Goal: Information Seeking & Learning: Check status

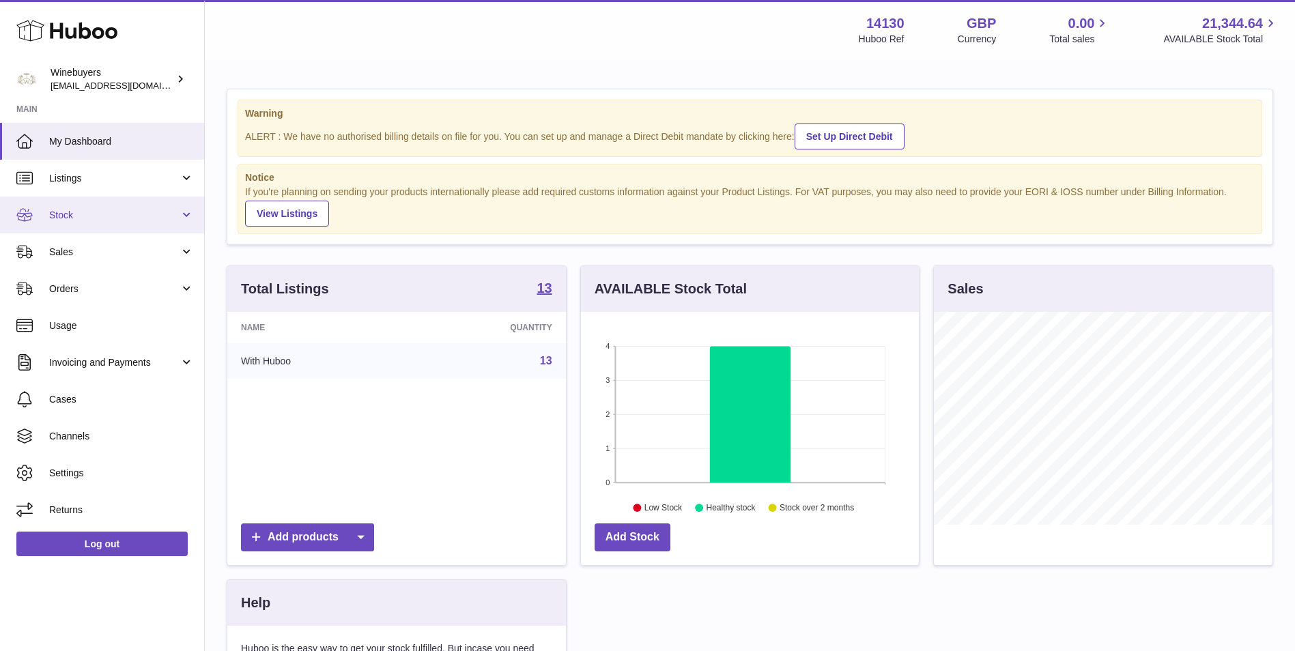
scroll to position [213, 338]
click at [116, 213] on span "Stock" at bounding box center [114, 215] width 130 height 13
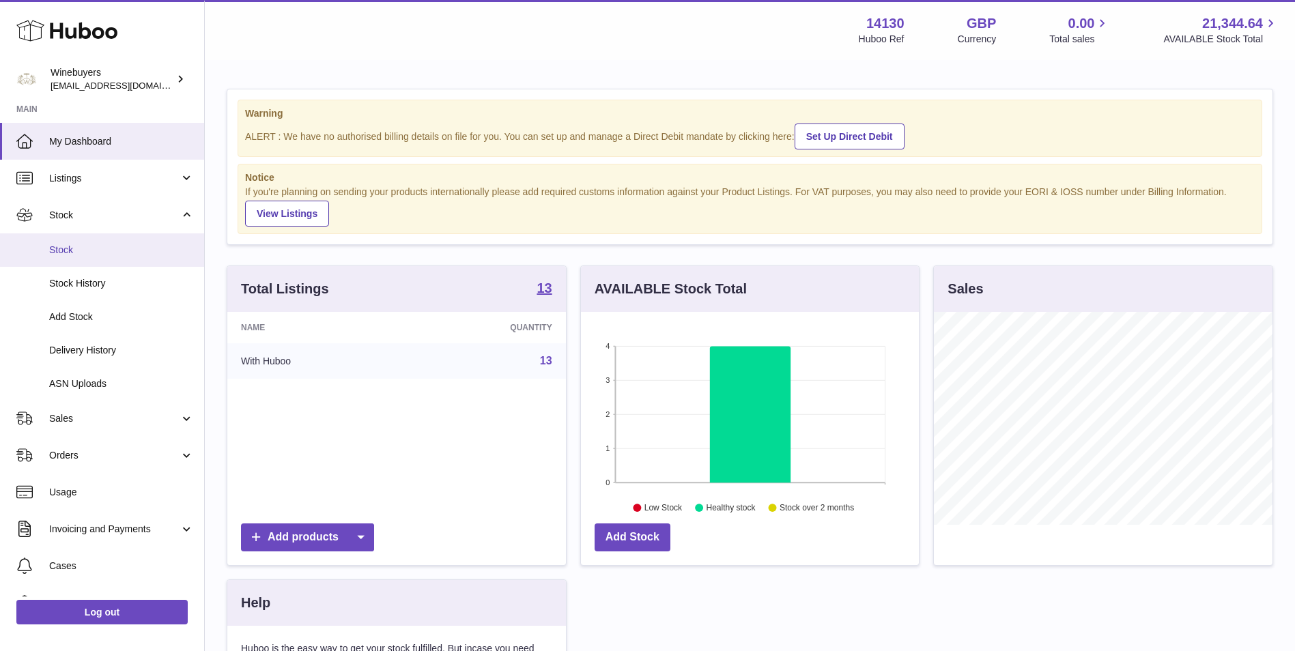
click at [111, 245] on span "Stock" at bounding box center [121, 250] width 145 height 13
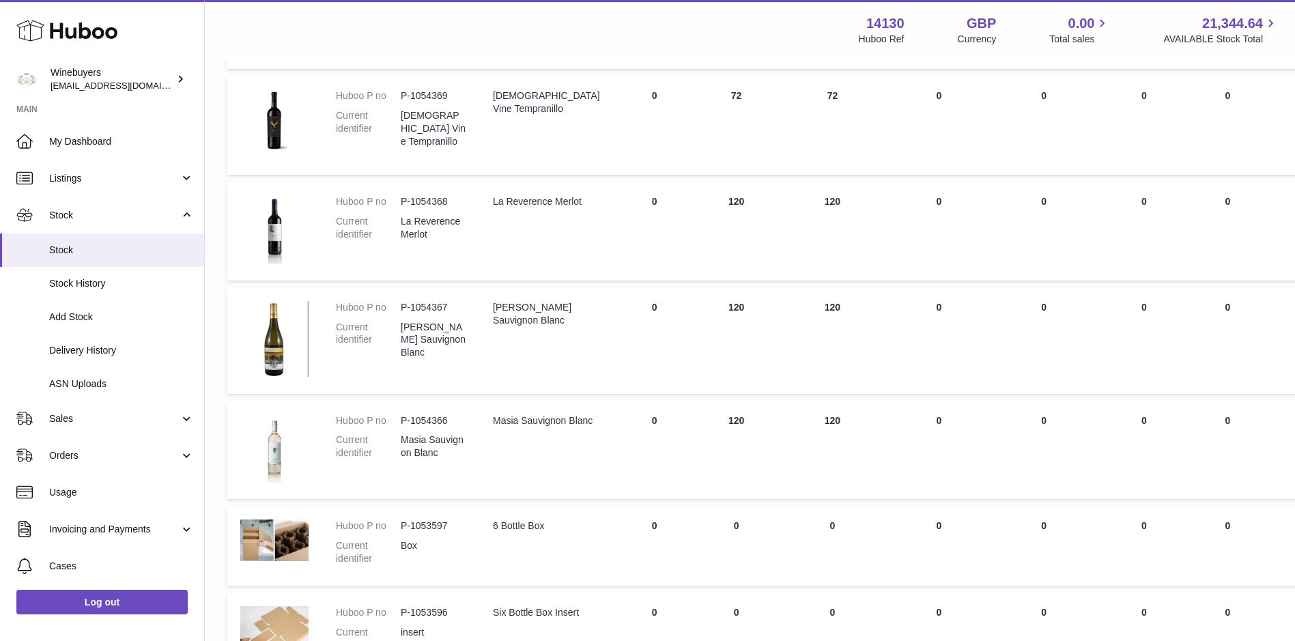
scroll to position [455, 0]
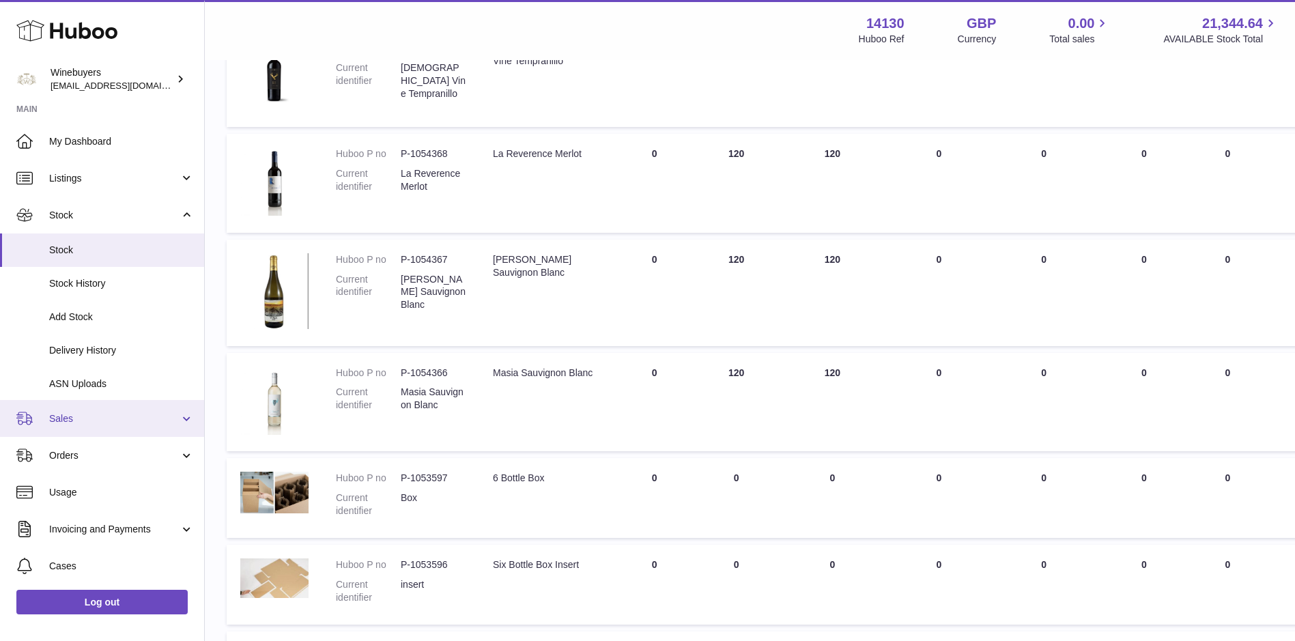
click at [89, 420] on span "Sales" at bounding box center [114, 418] width 130 height 13
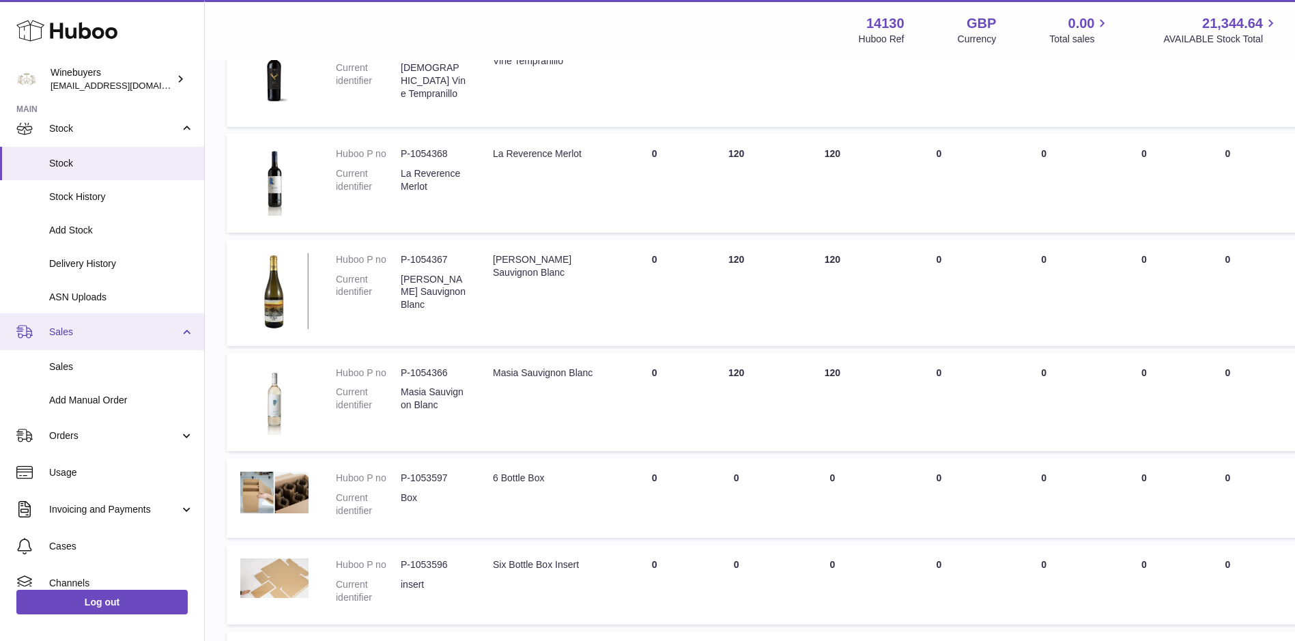
scroll to position [114, 0]
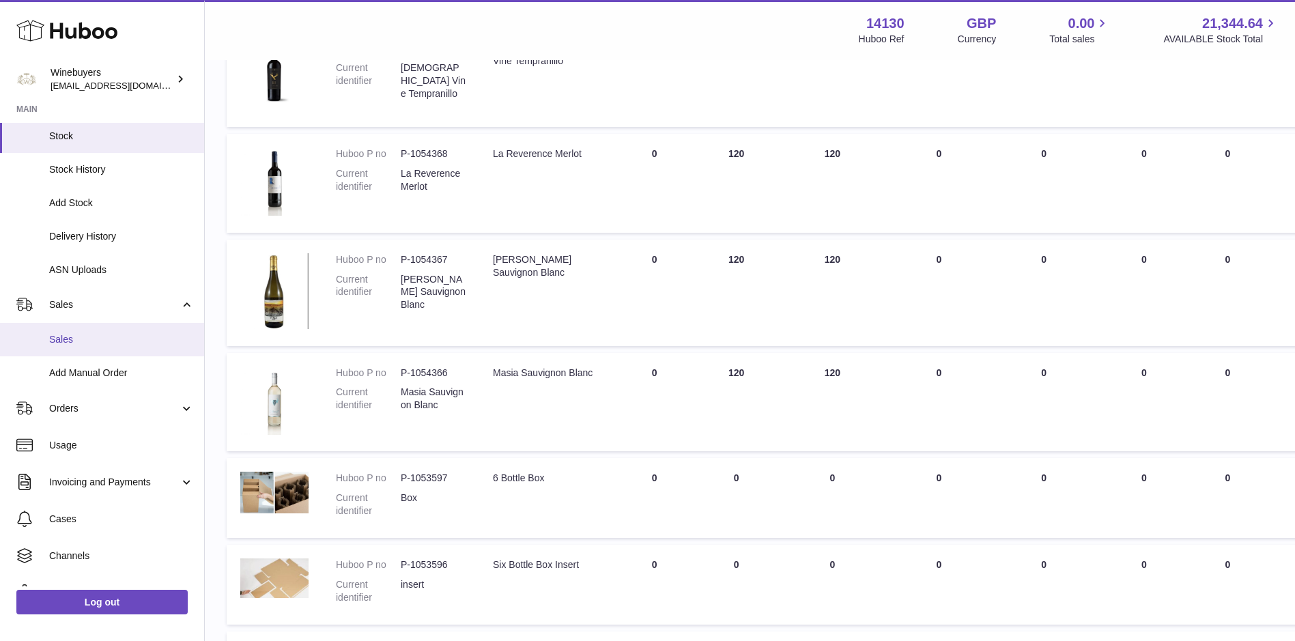
click at [126, 339] on span "Sales" at bounding box center [121, 339] width 145 height 13
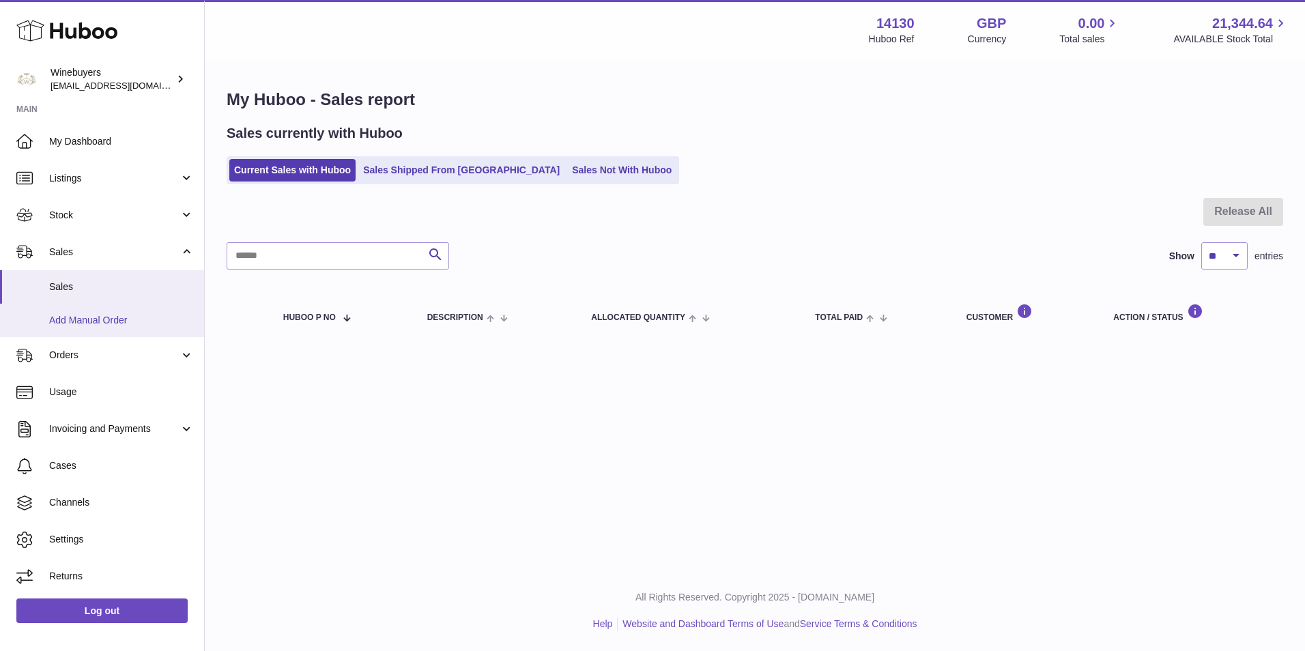
click at [133, 324] on span "Add Manual Order" at bounding box center [121, 320] width 145 height 13
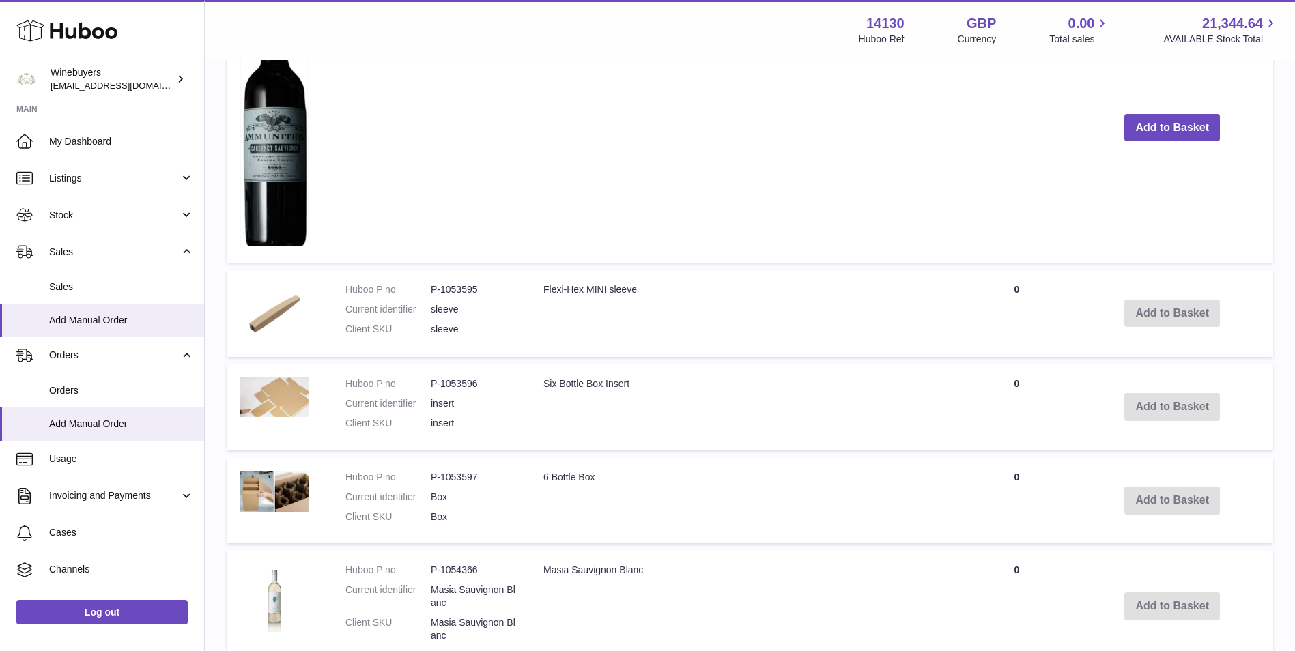
scroll to position [1418, 0]
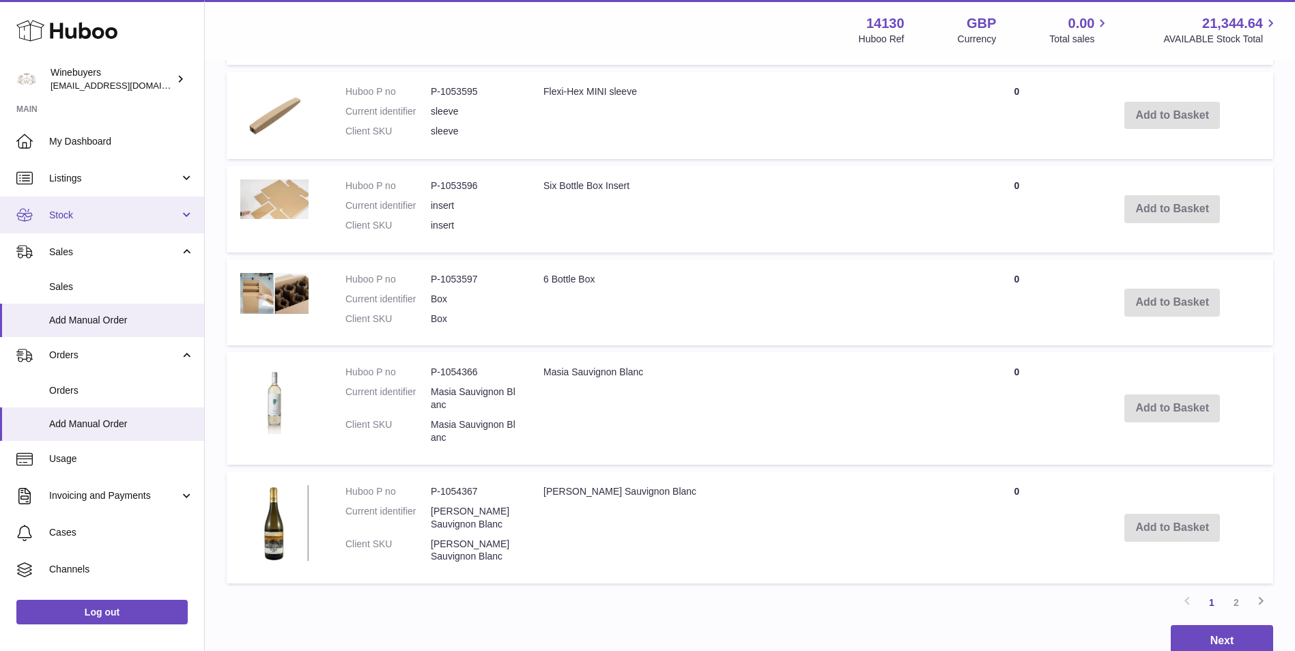
click at [90, 221] on span "Stock" at bounding box center [114, 215] width 130 height 13
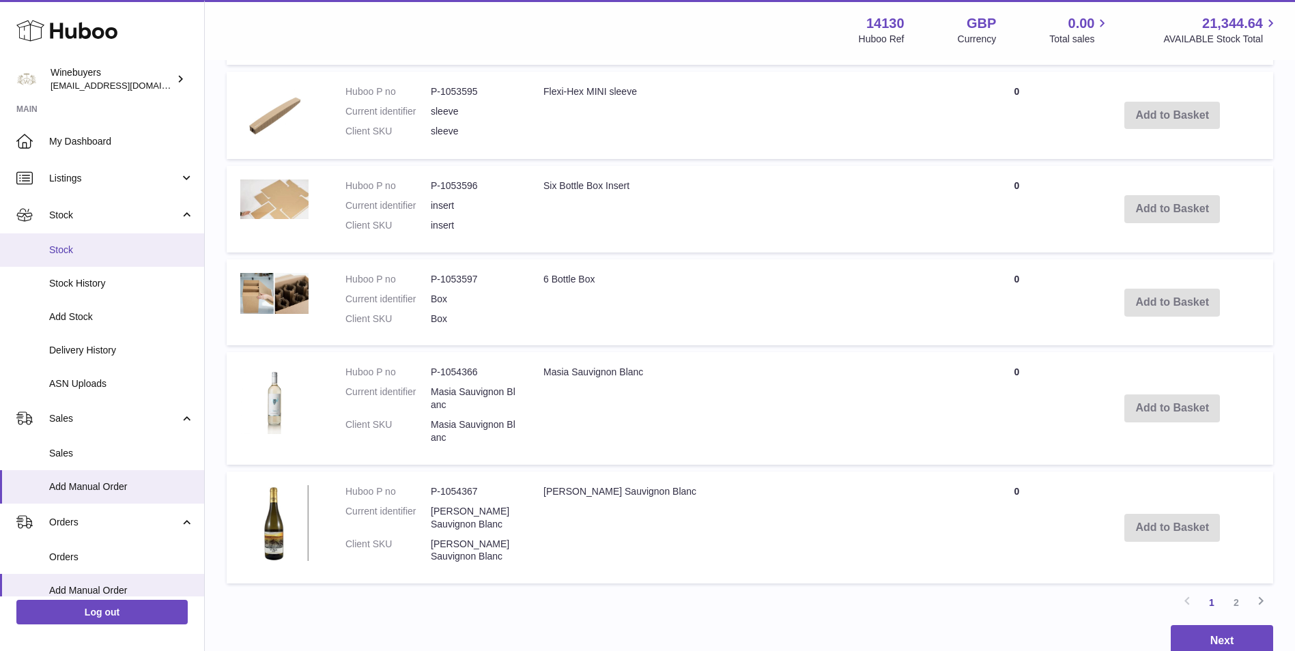
click at [89, 246] on span "Stock" at bounding box center [121, 250] width 145 height 13
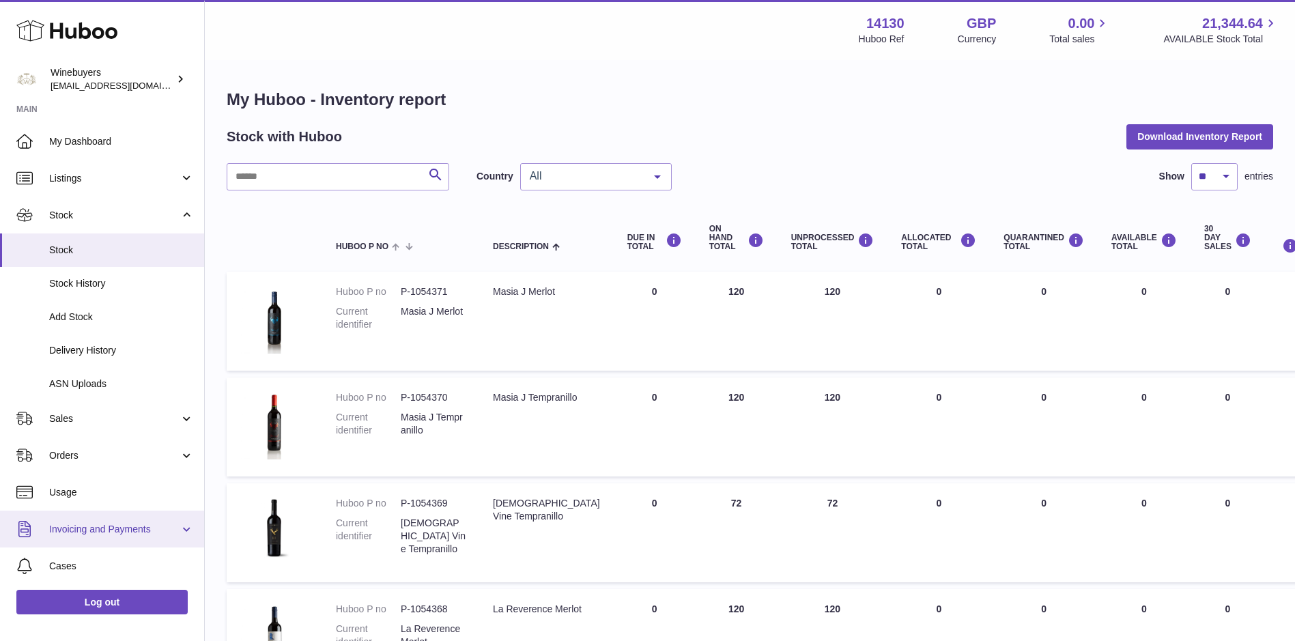
click at [110, 526] on span "Invoicing and Payments" at bounding box center [114, 529] width 130 height 13
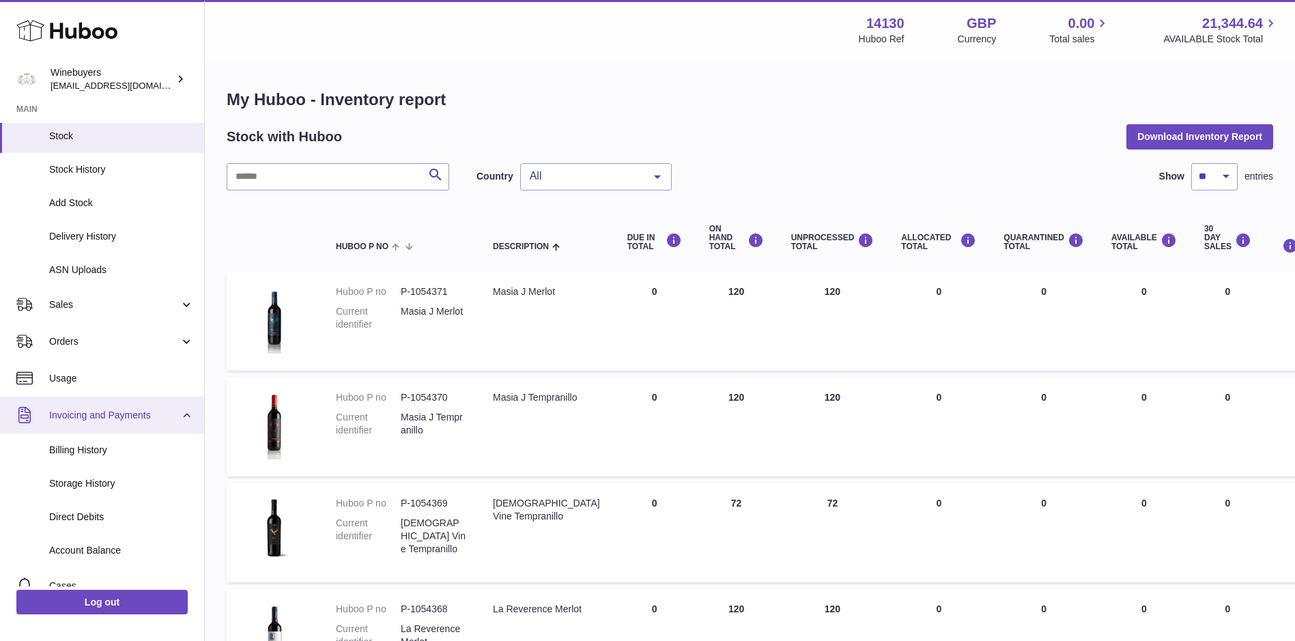
click at [116, 403] on link "Invoicing and Payments" at bounding box center [102, 415] width 204 height 37
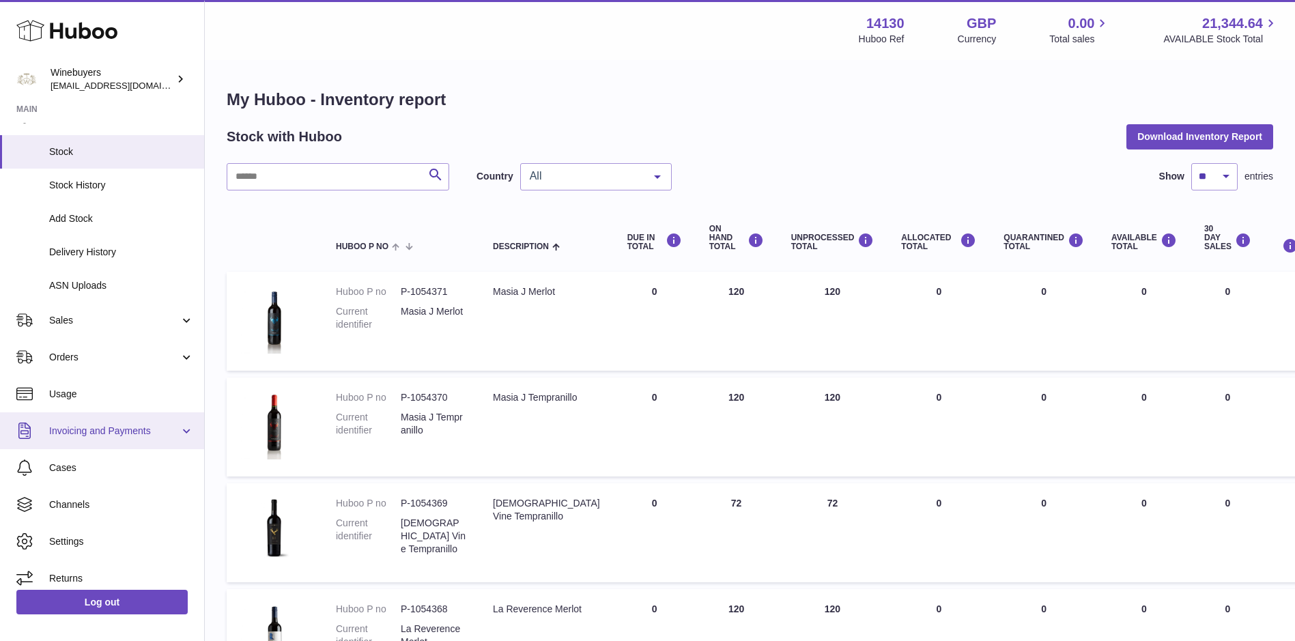
click at [116, 419] on link "Invoicing and Payments" at bounding box center [102, 430] width 204 height 37
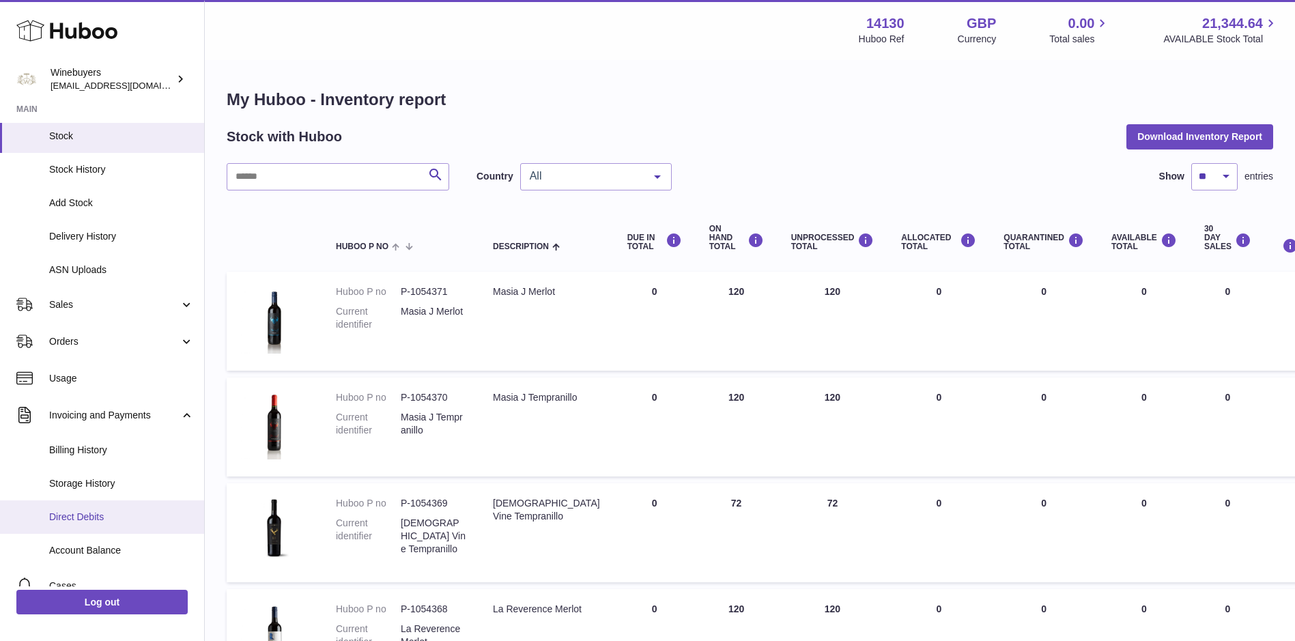
click at [119, 513] on span "Direct Debits" at bounding box center [121, 517] width 145 height 13
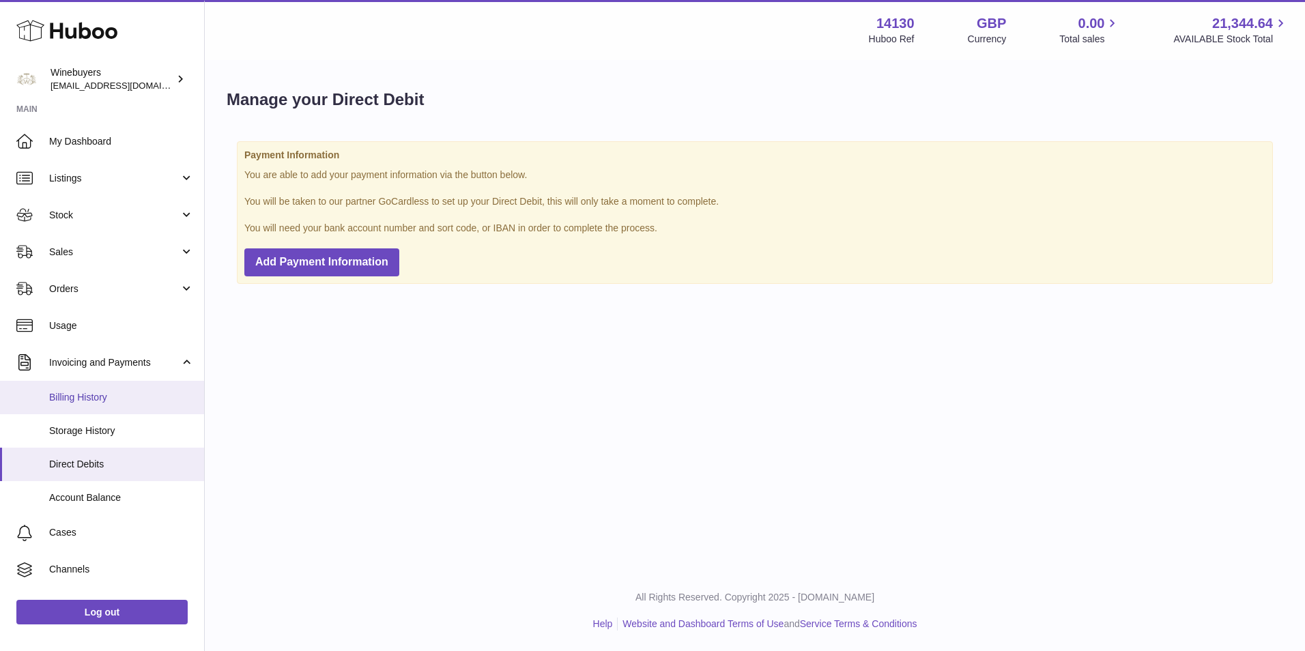
click at [128, 399] on span "Billing History" at bounding box center [121, 397] width 145 height 13
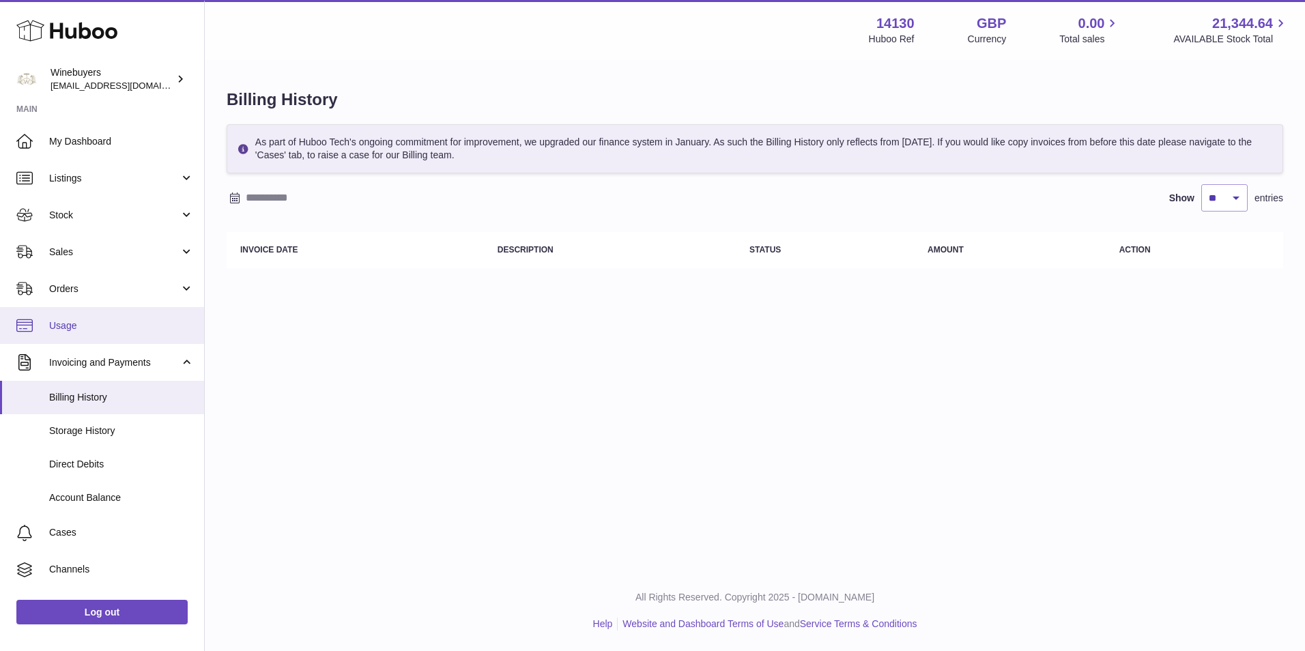
click at [117, 315] on link "Usage" at bounding box center [102, 325] width 204 height 37
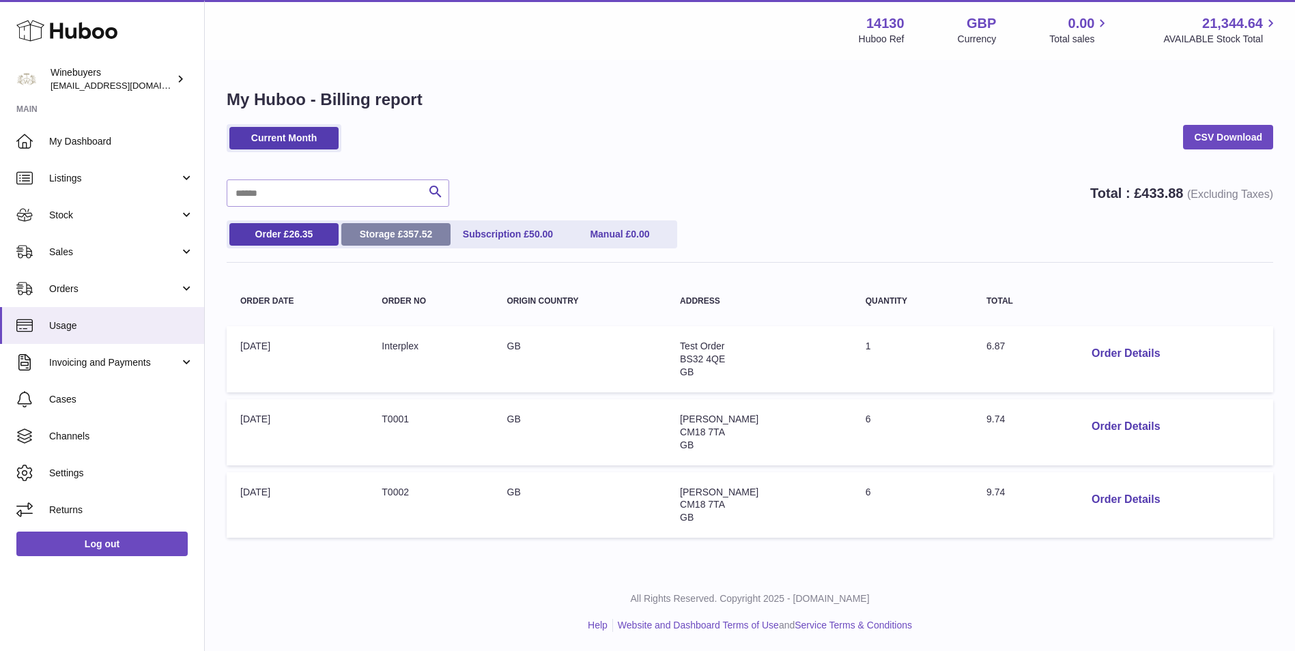
click at [405, 229] on span "357.52" at bounding box center [417, 234] width 29 height 11
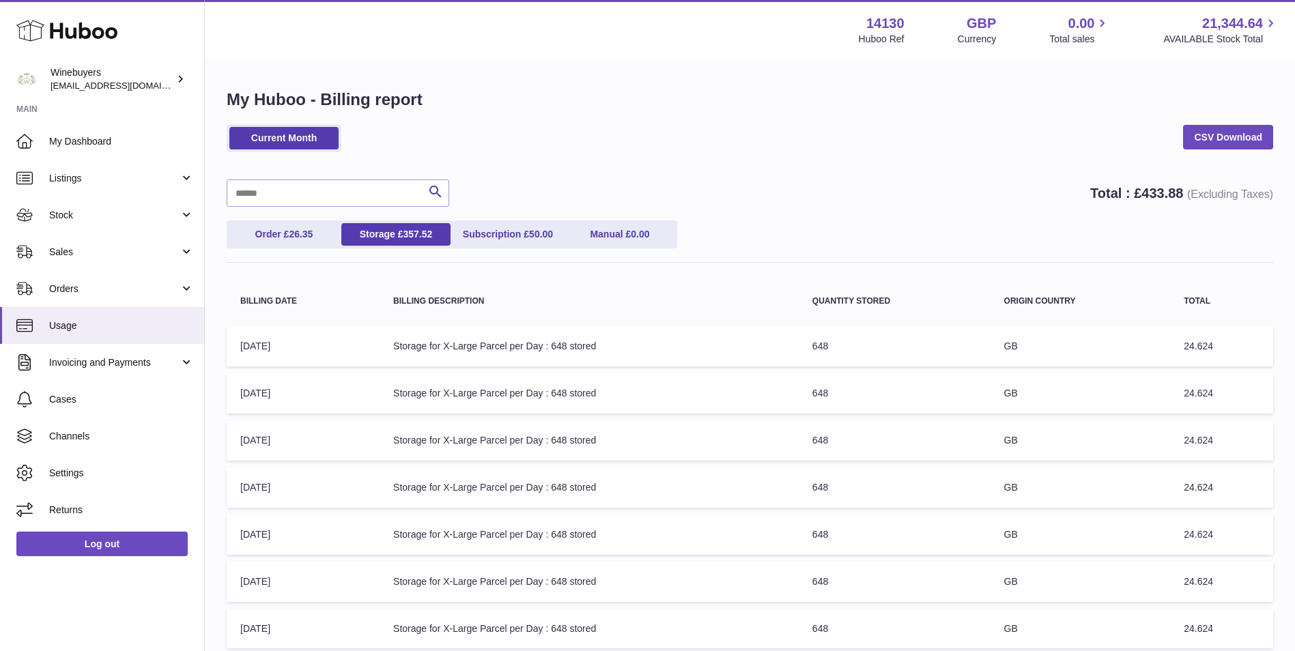
drag, startPoint x: 96, startPoint y: 244, endPoint x: 103, endPoint y: 276, distance: 33.5
click at [96, 244] on link "Sales" at bounding box center [102, 251] width 204 height 37
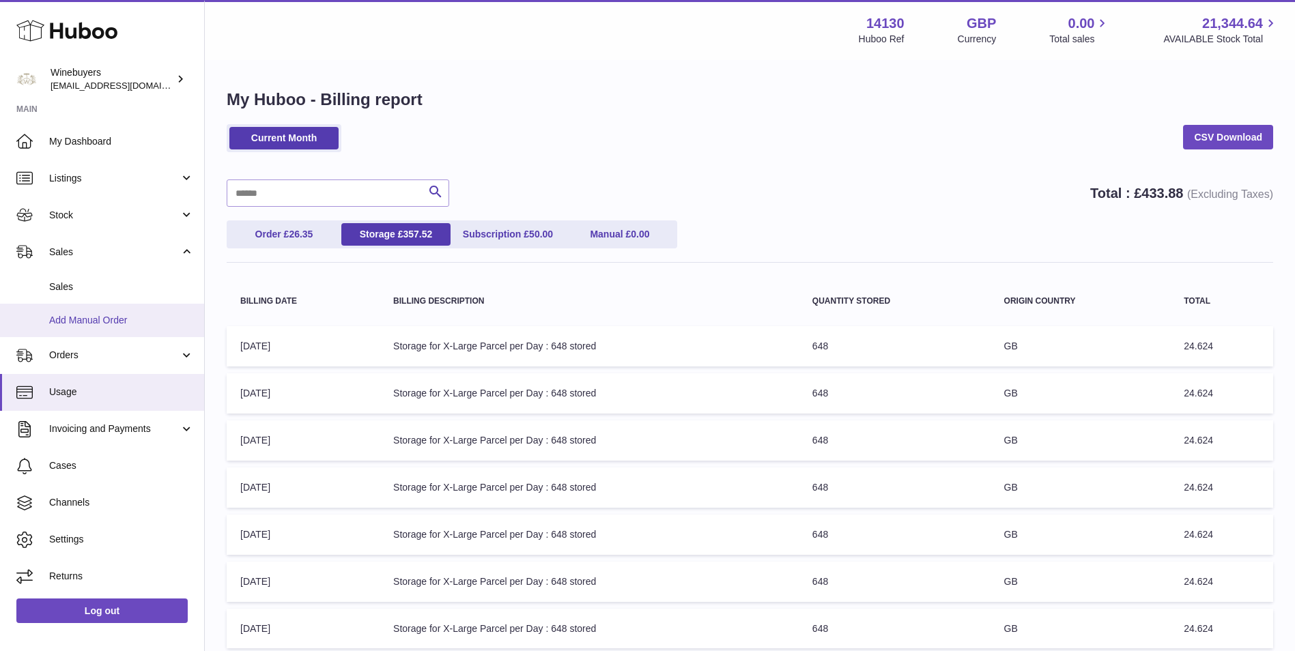
click at [94, 329] on link "Add Manual Order" at bounding box center [102, 320] width 204 height 33
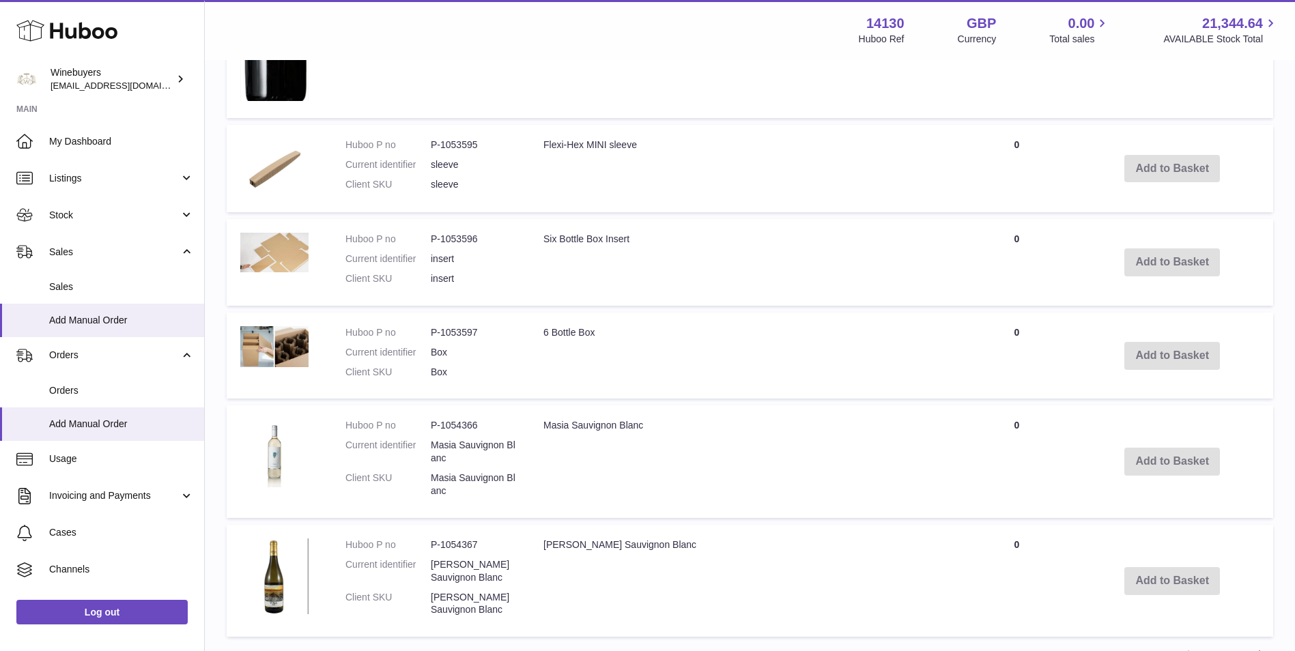
scroll to position [1479, 0]
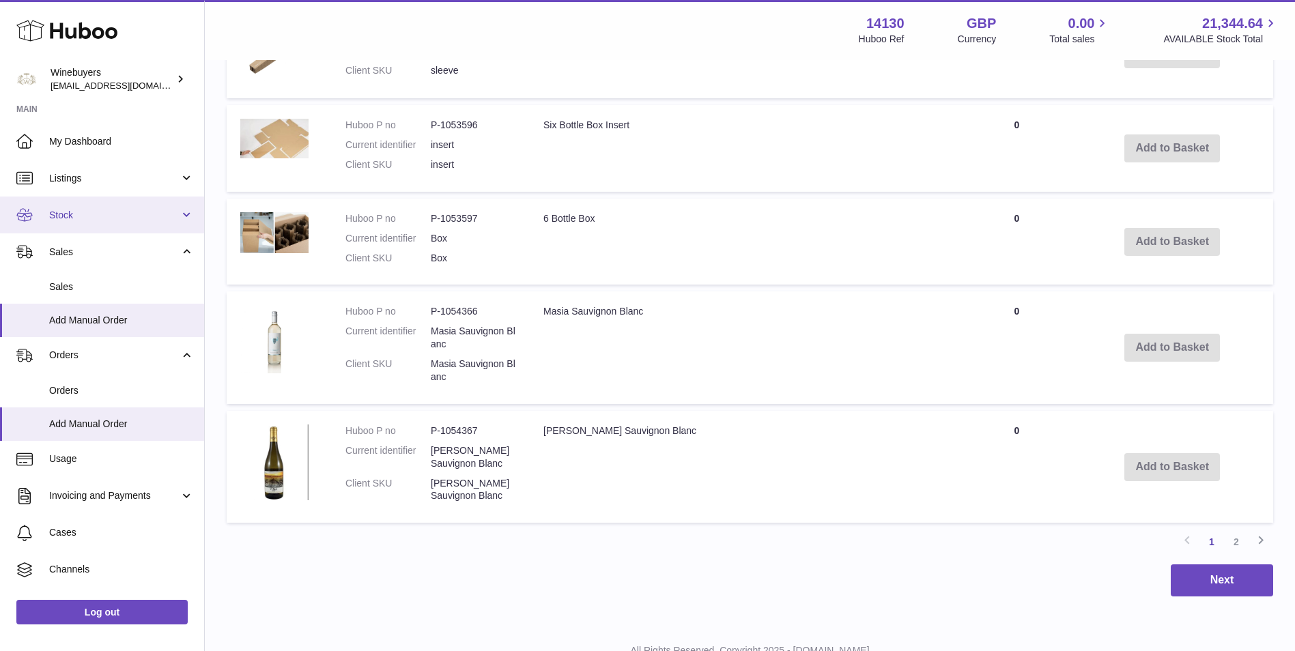
click at [132, 216] on span "Stock" at bounding box center [114, 215] width 130 height 13
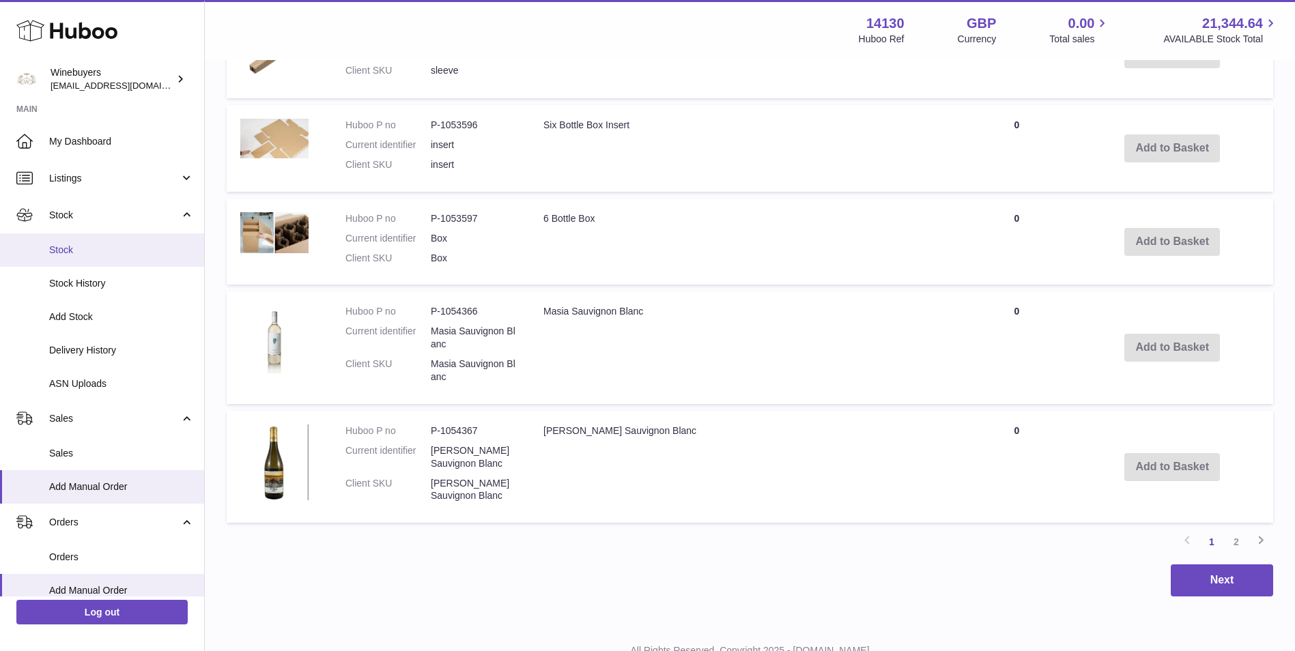
click at [126, 248] on span "Stock" at bounding box center [121, 250] width 145 height 13
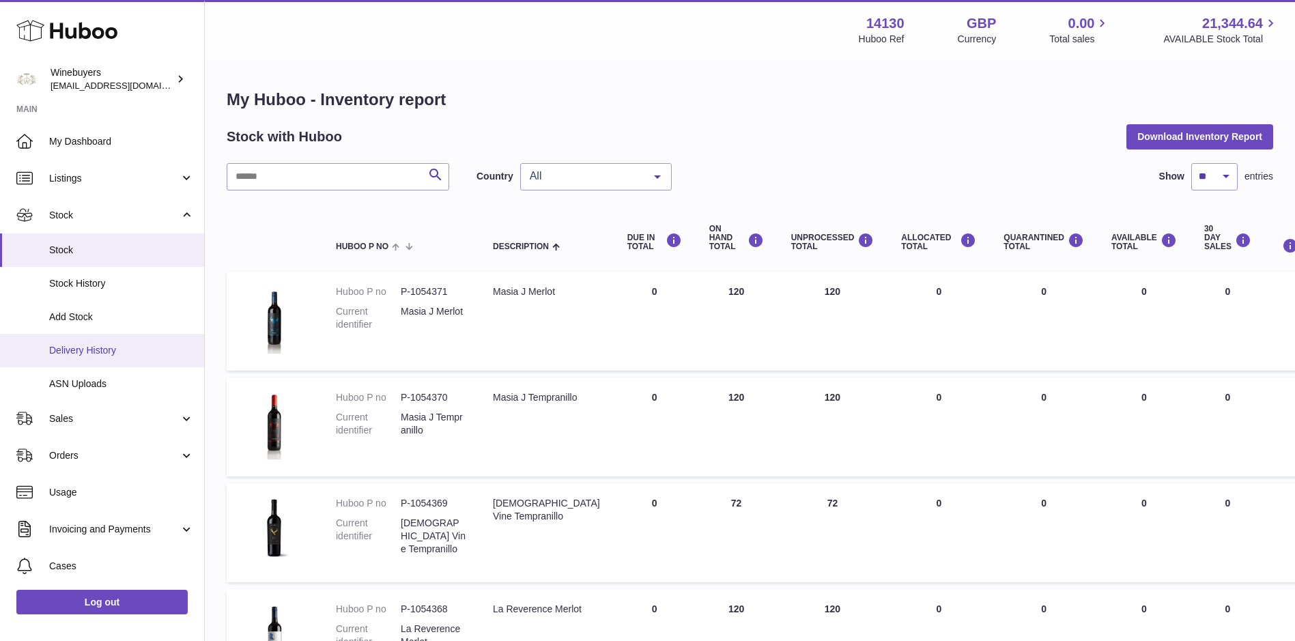
click at [91, 358] on link "Delivery History" at bounding box center [102, 350] width 204 height 33
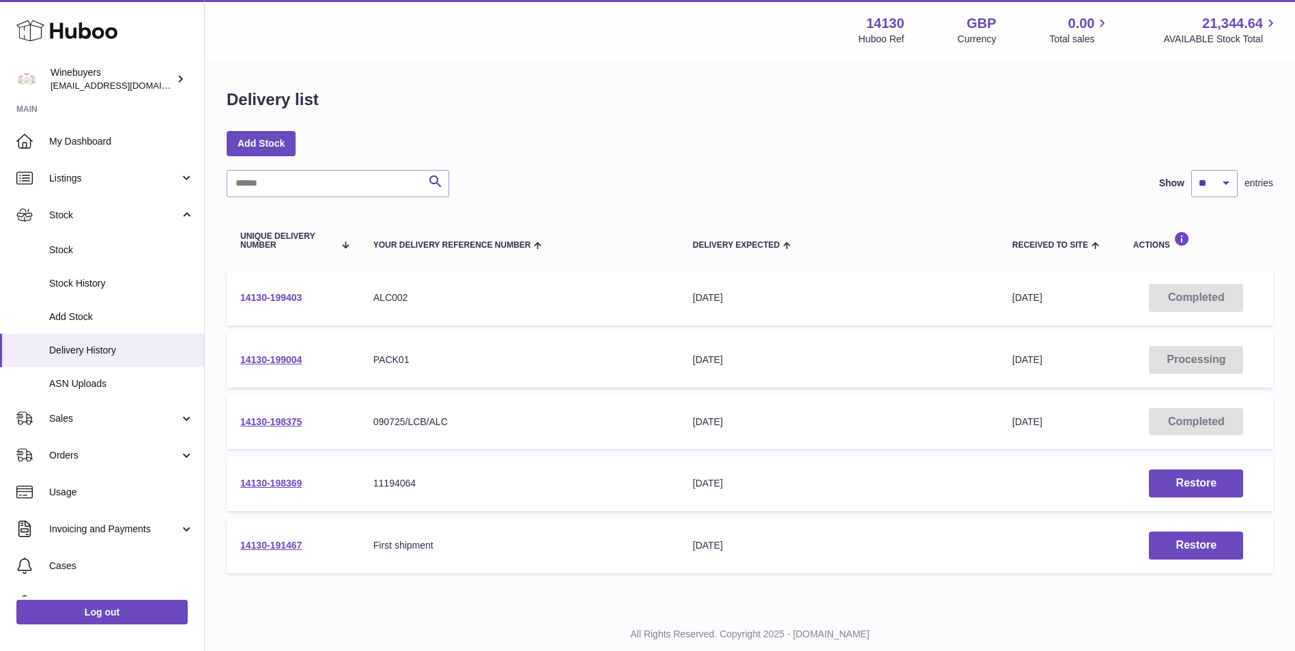
click at [279, 295] on link "14130-199403" at bounding box center [270, 297] width 61 height 11
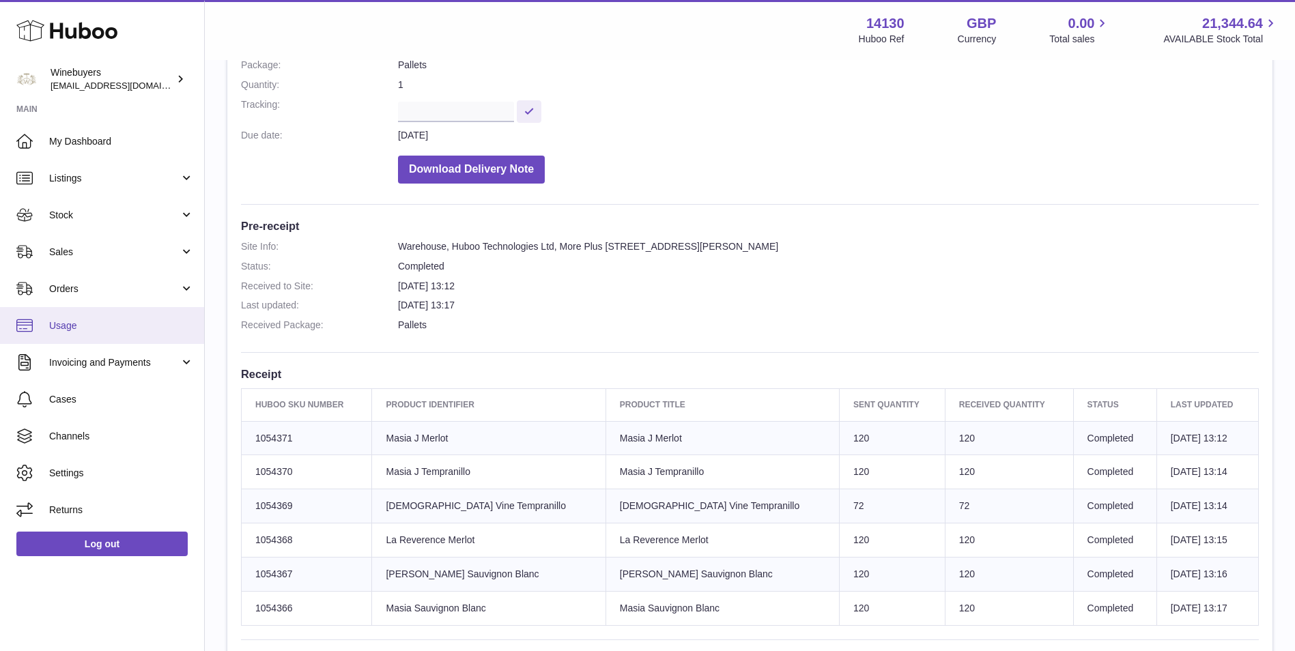
scroll to position [68, 0]
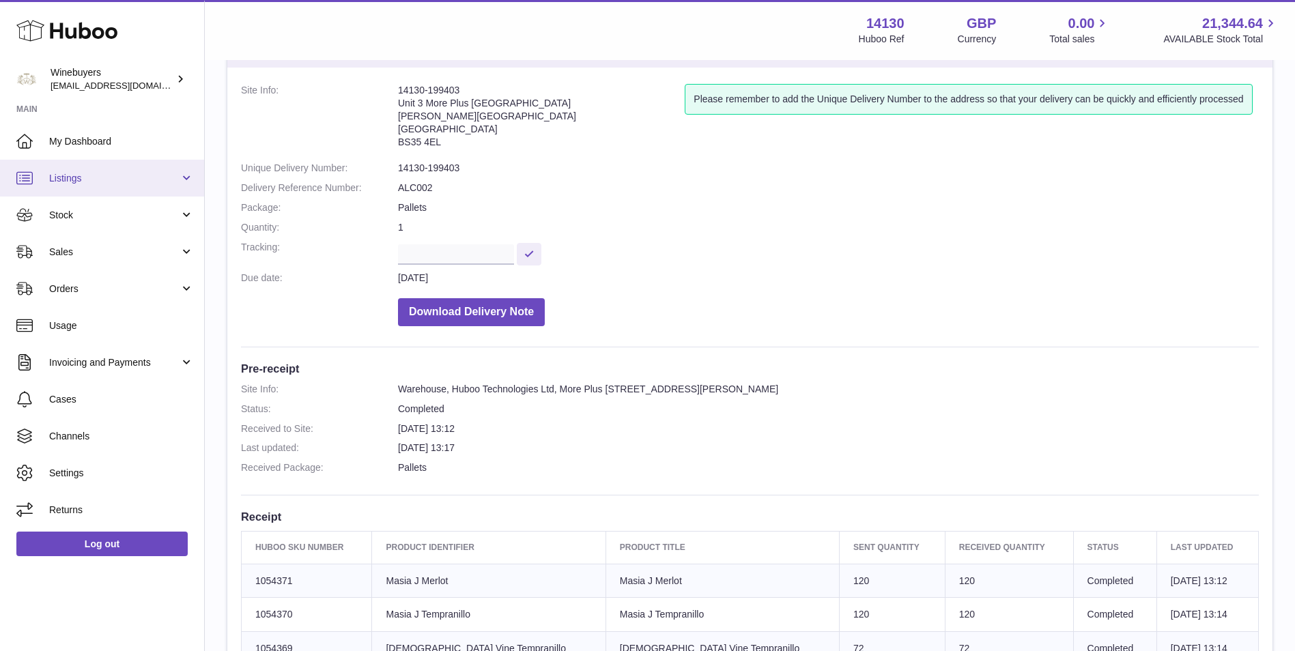
click at [83, 188] on link "Listings" at bounding box center [102, 178] width 204 height 37
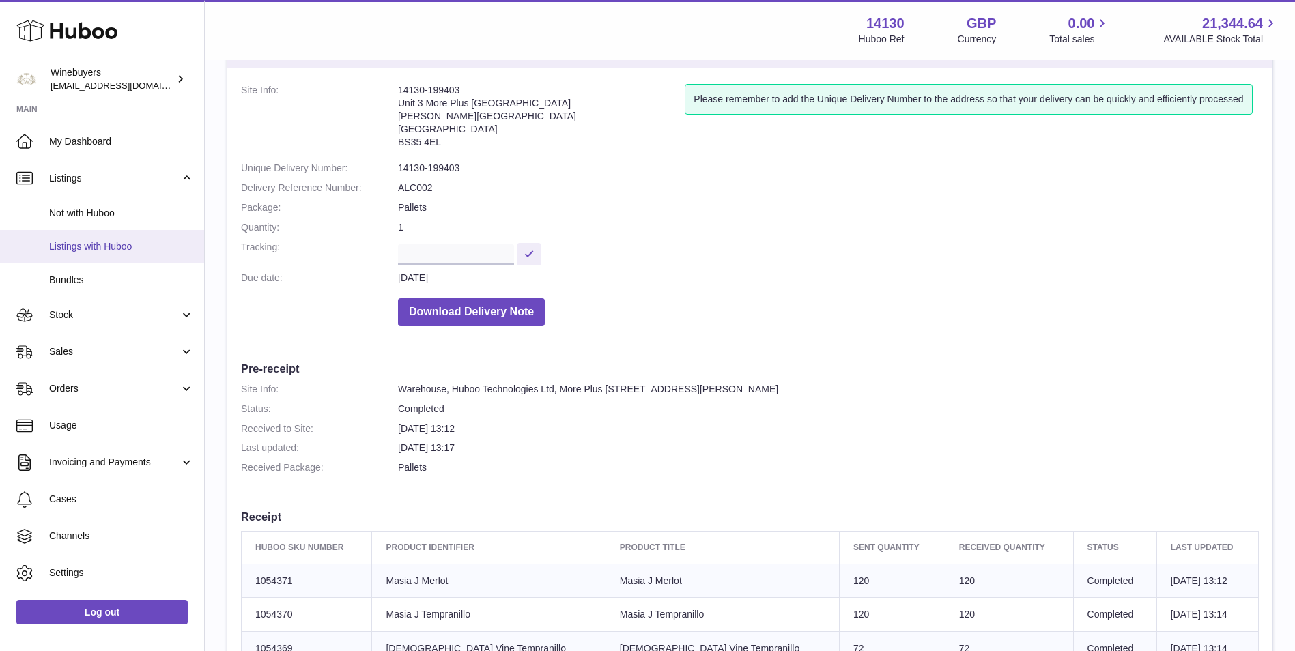
click at [96, 242] on span "Listings with Huboo" at bounding box center [121, 246] width 145 height 13
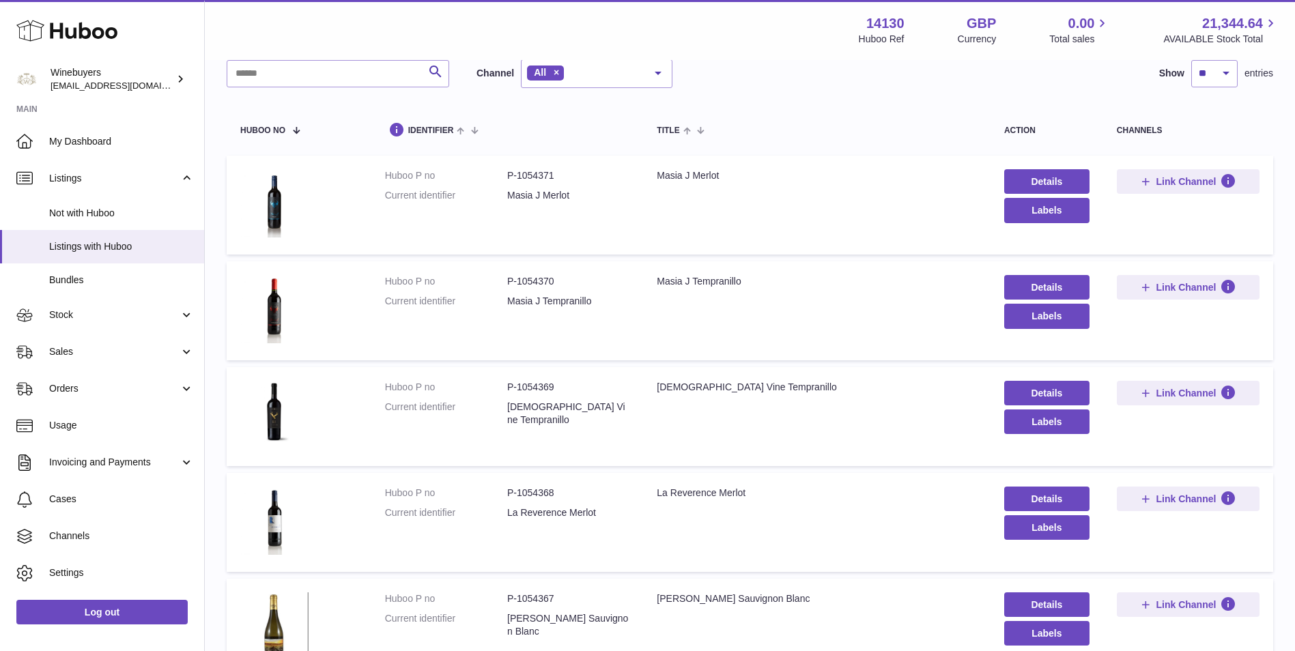
scroll to position [114, 0]
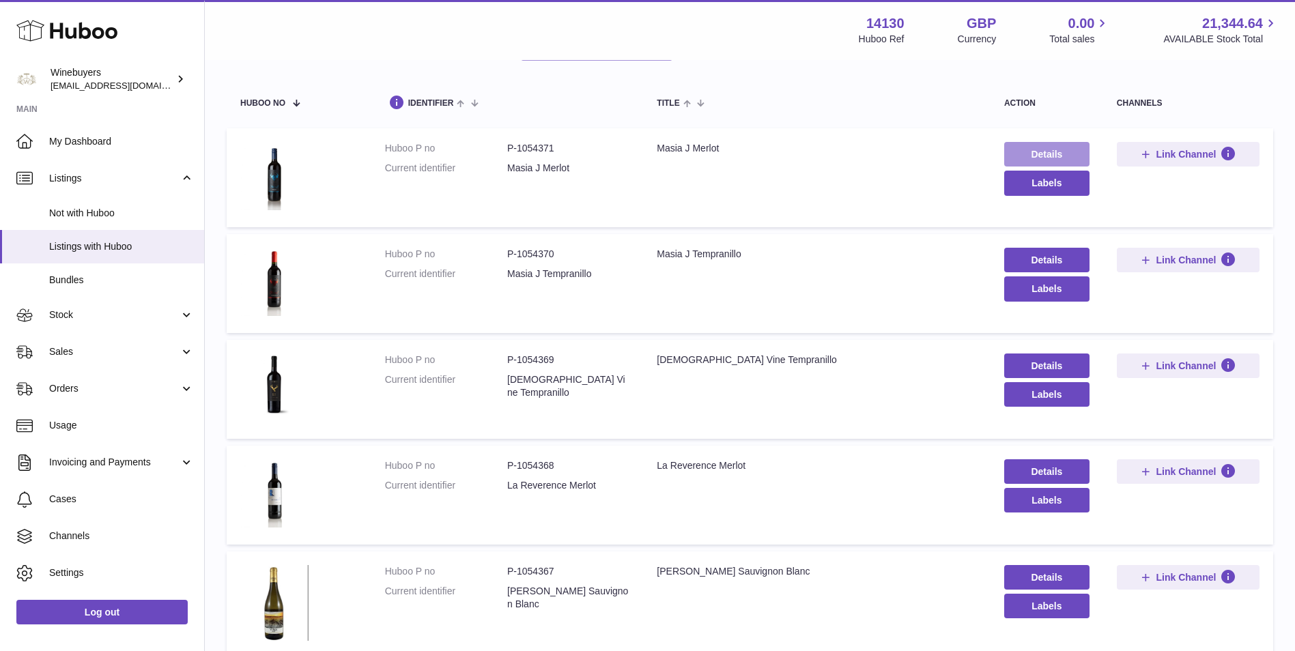
click at [1033, 152] on link "Details" at bounding box center [1046, 154] width 85 height 25
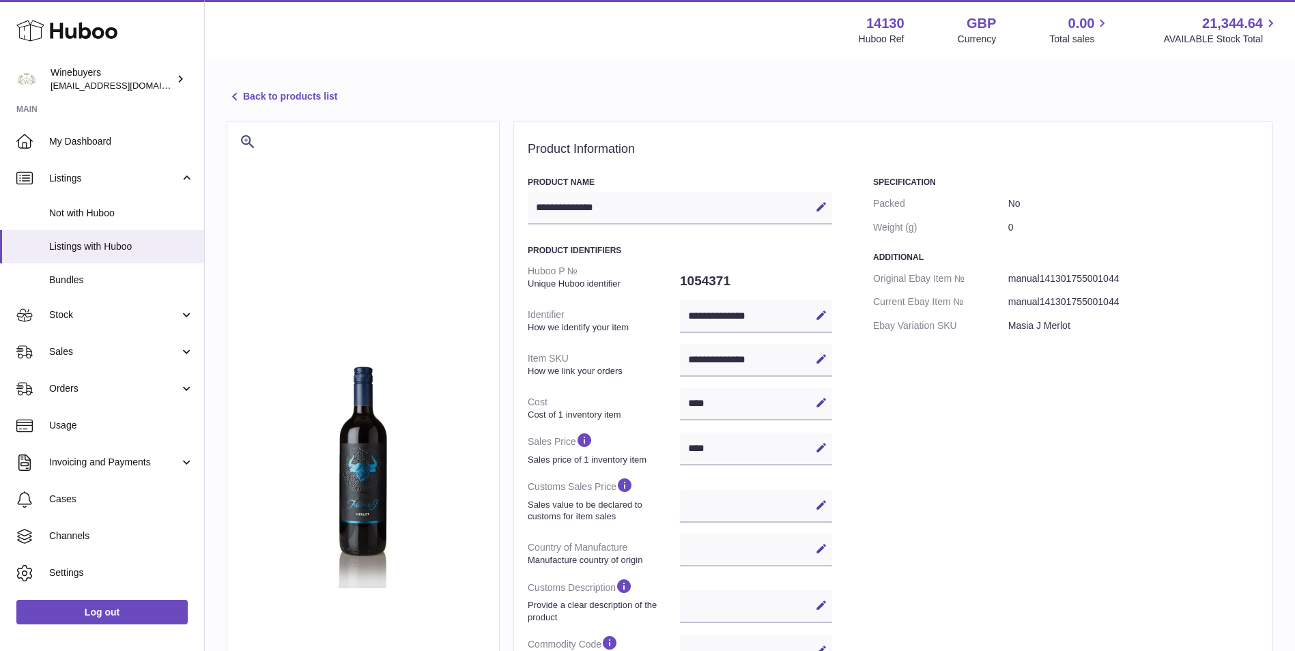
select select
select select "****"
click at [279, 104] on link "Back to products list" at bounding box center [282, 97] width 111 height 16
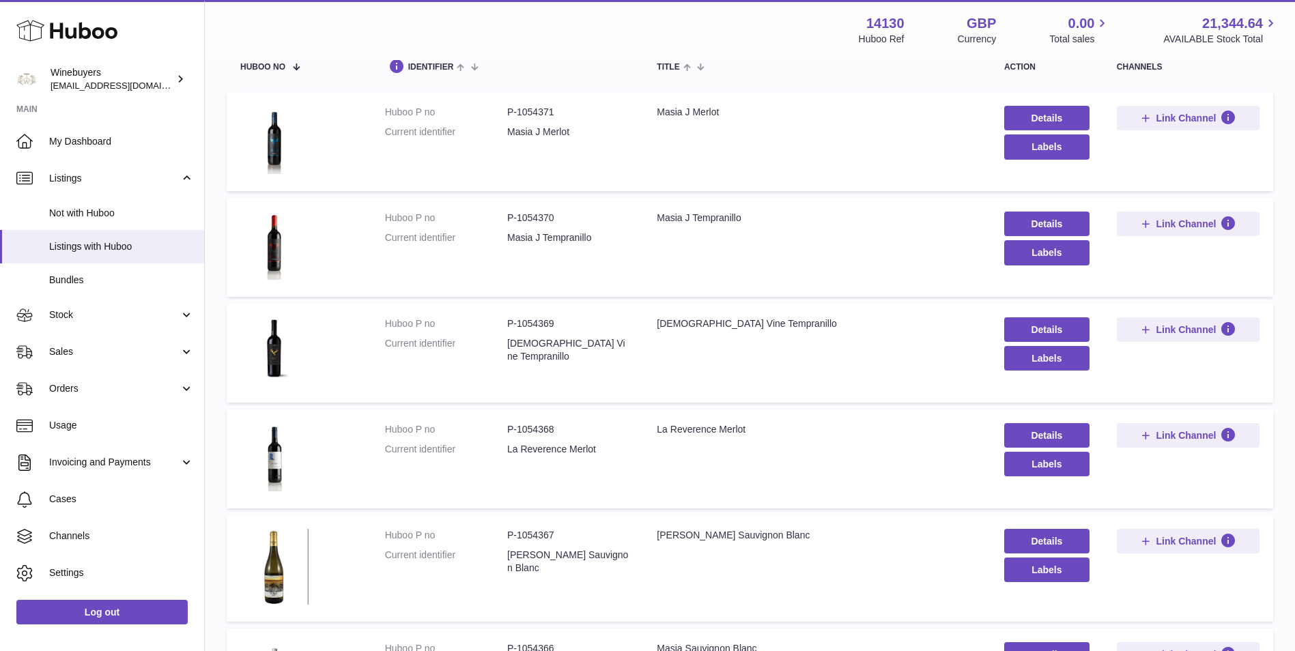
scroll to position [12, 0]
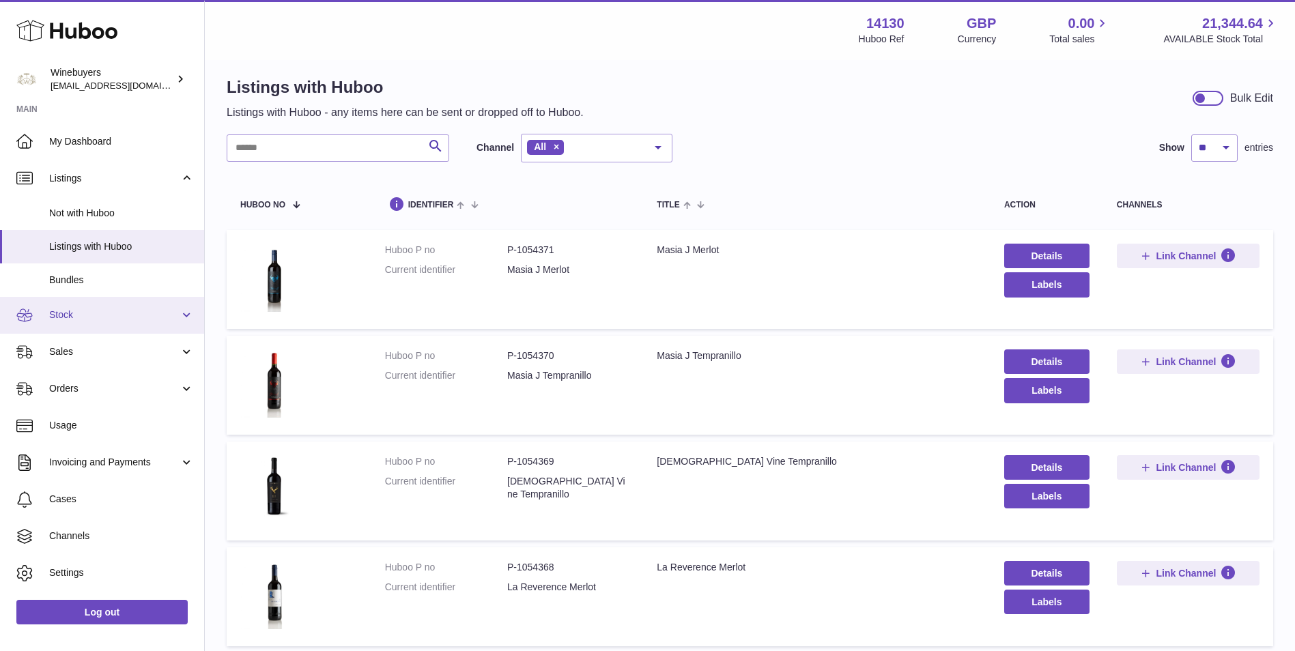
click at [96, 316] on span "Stock" at bounding box center [114, 314] width 130 height 13
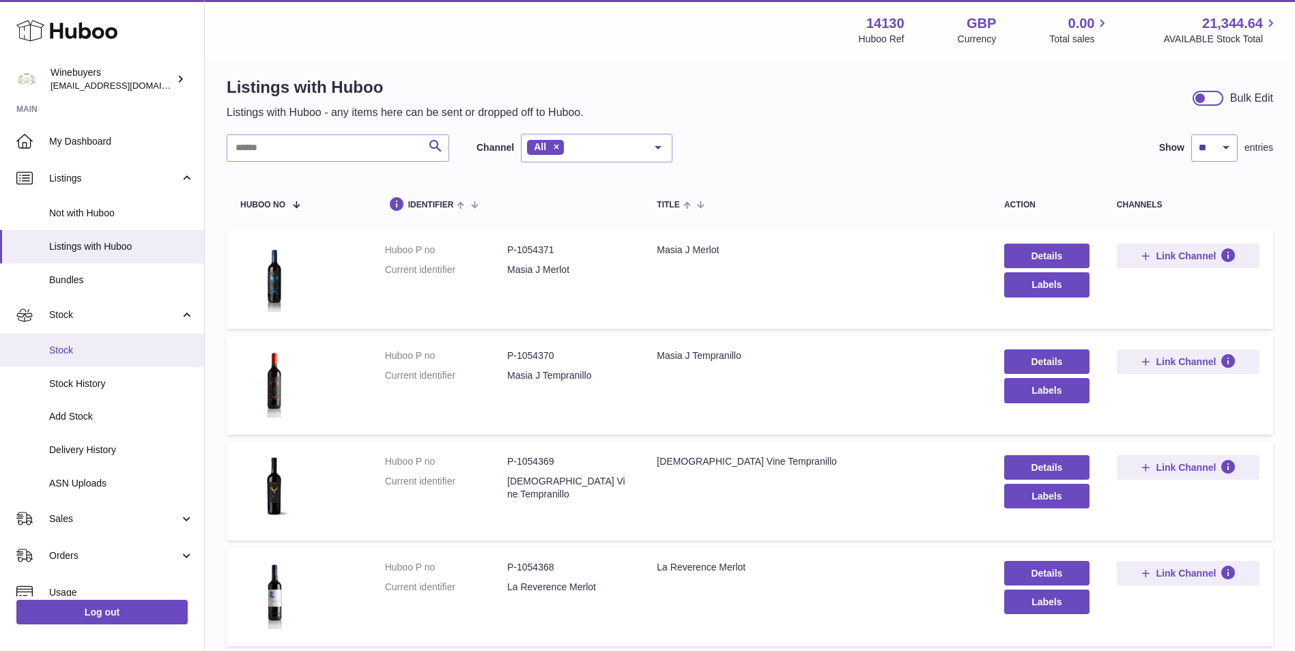
click at [99, 351] on span "Stock" at bounding box center [121, 350] width 145 height 13
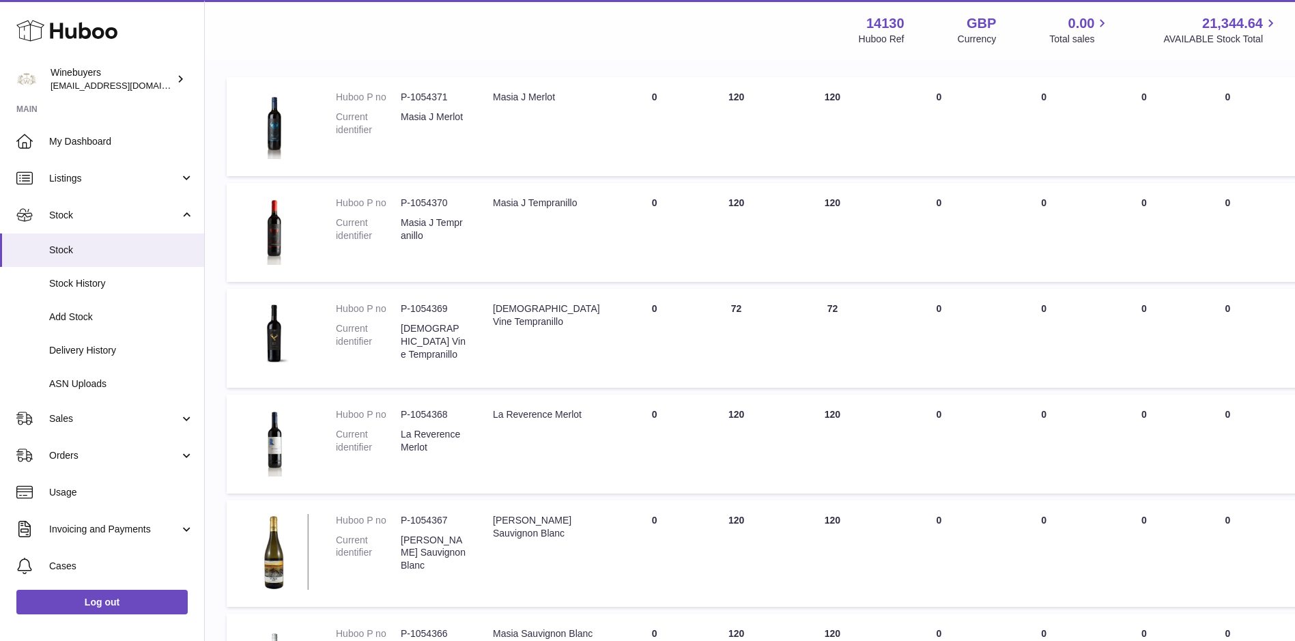
scroll to position [227, 0]
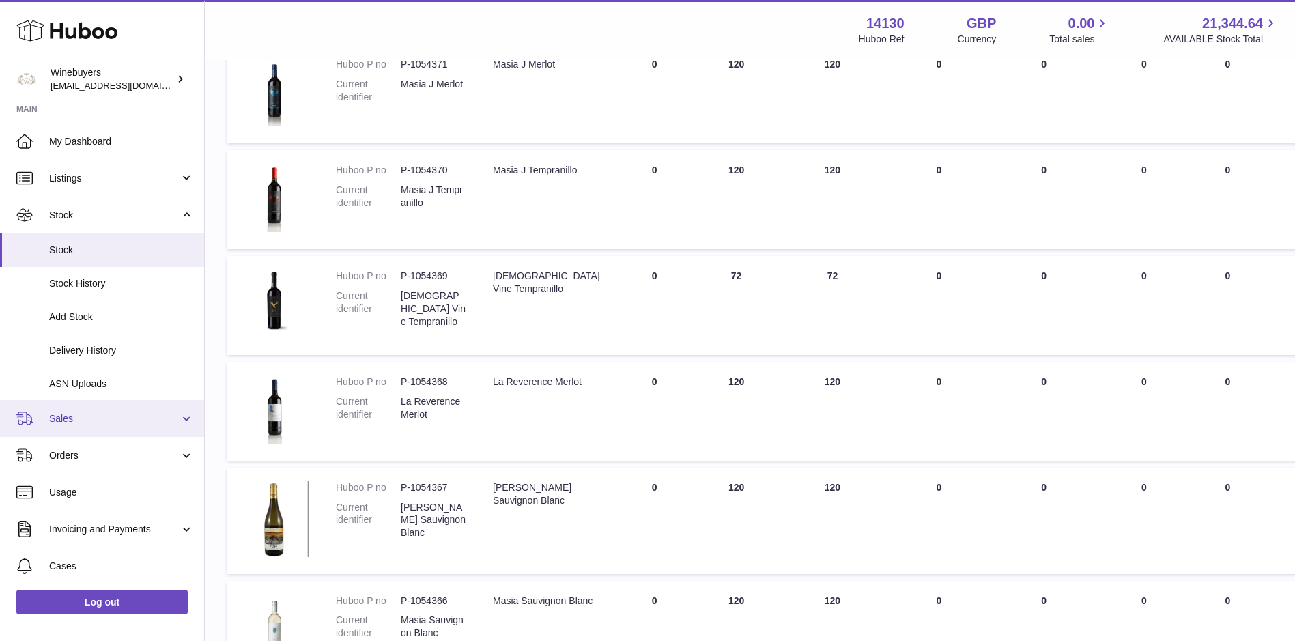
click at [109, 427] on link "Sales" at bounding box center [102, 418] width 204 height 37
click at [109, 424] on span "Sales" at bounding box center [114, 418] width 130 height 13
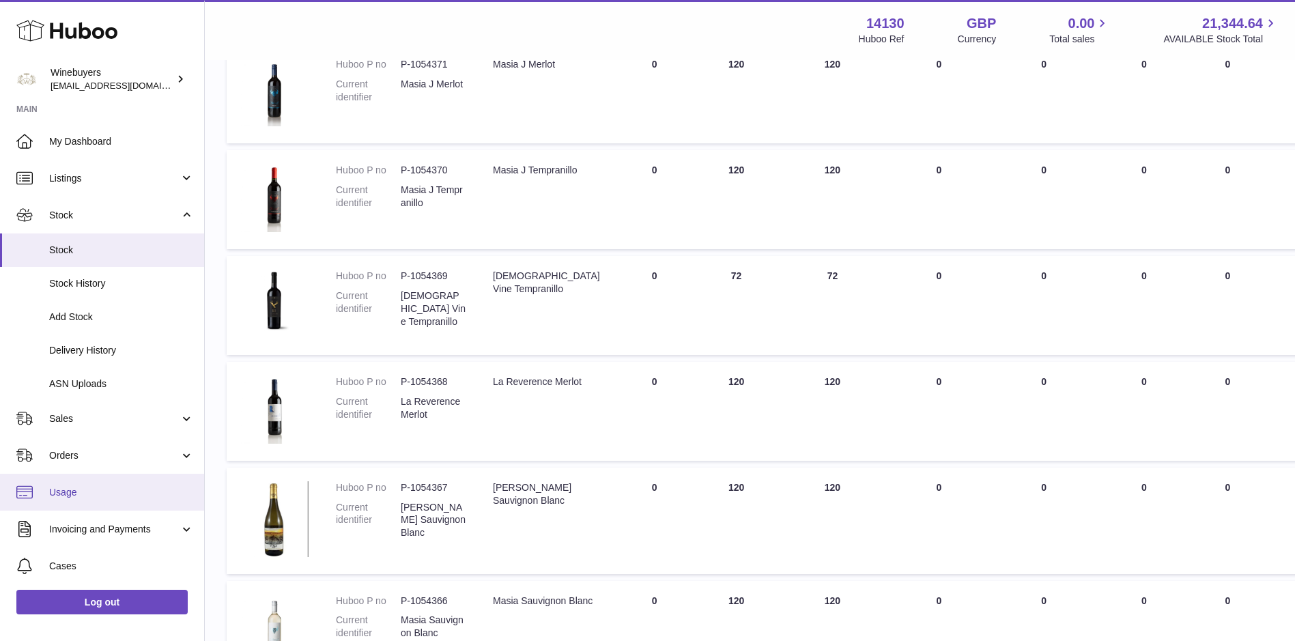
click at [123, 499] on link "Usage" at bounding box center [102, 492] width 204 height 37
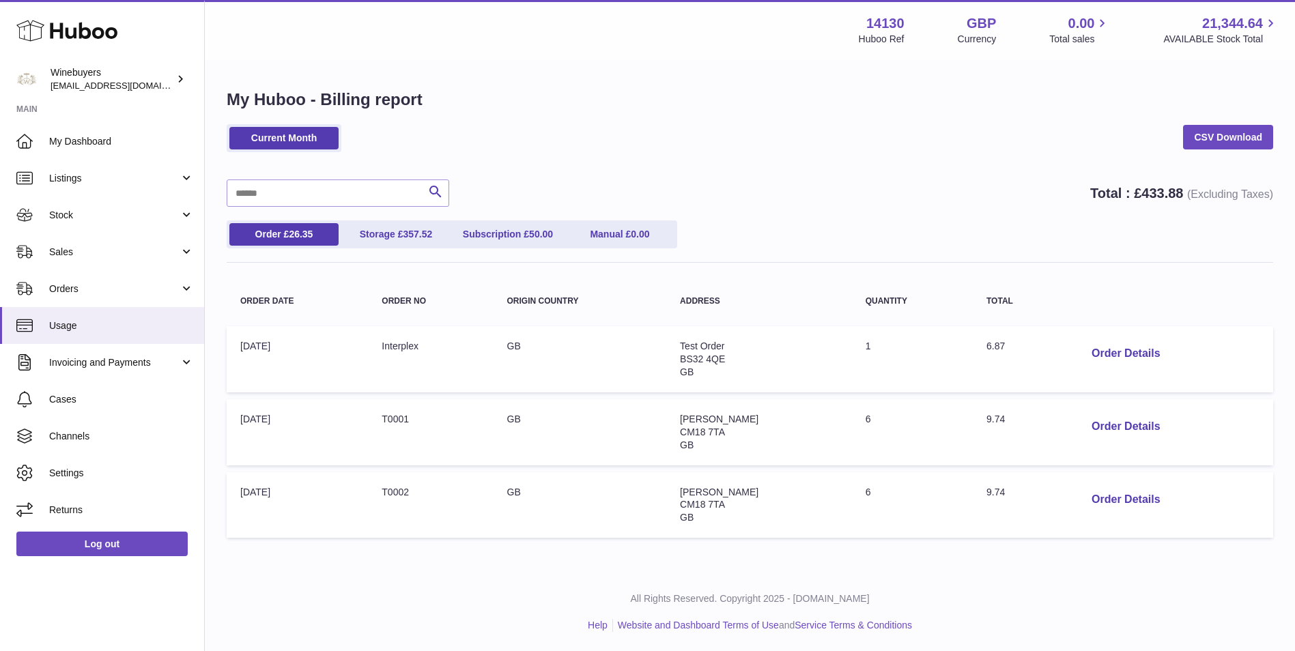
scroll to position [1, 0]
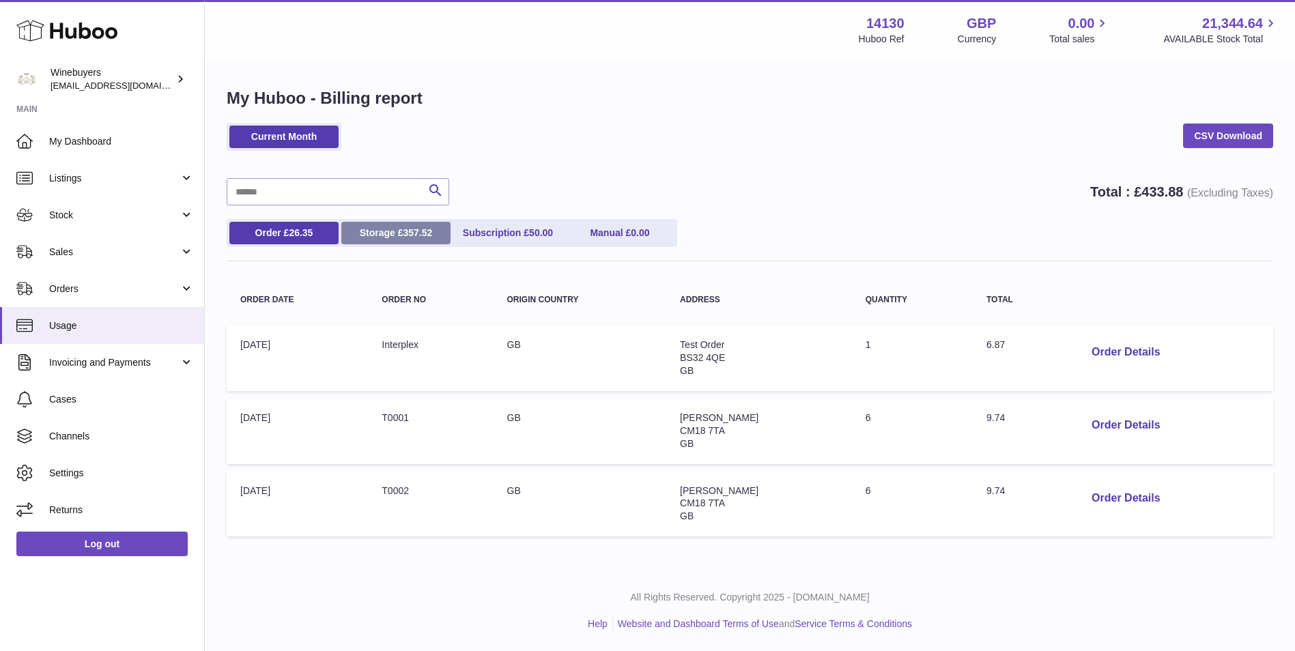
click at [387, 229] on link "Storage £ 357.52" at bounding box center [395, 233] width 109 height 23
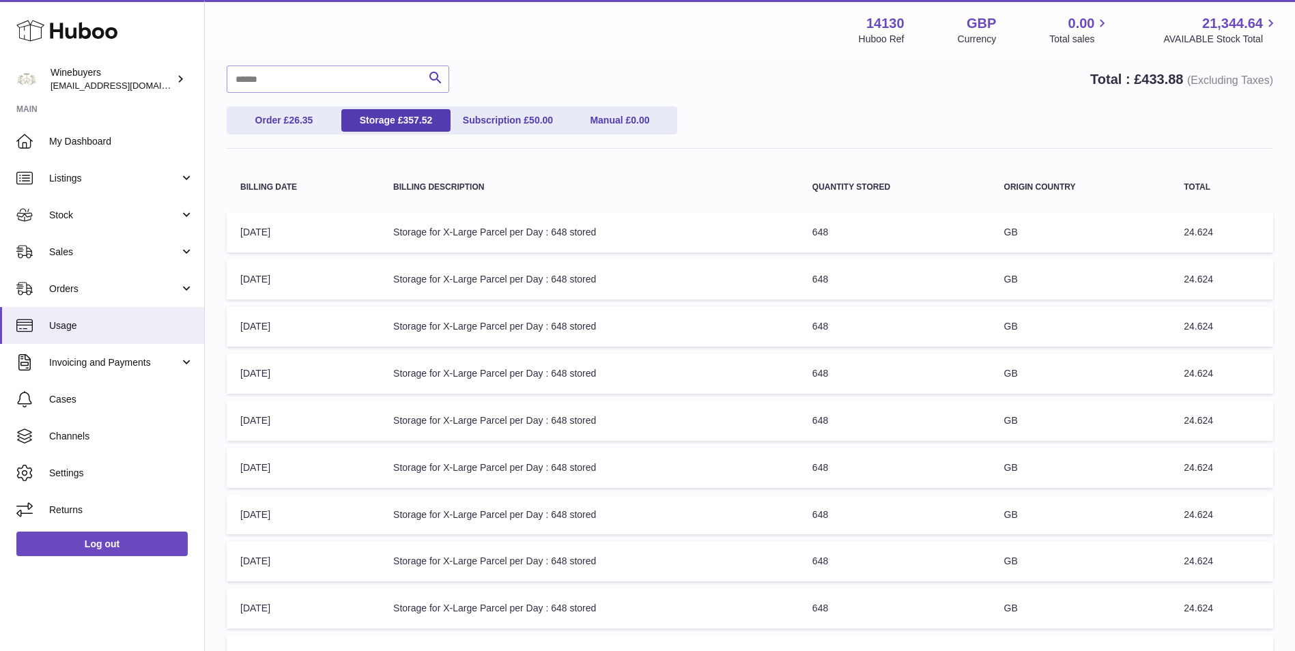
scroll to position [227, 0]
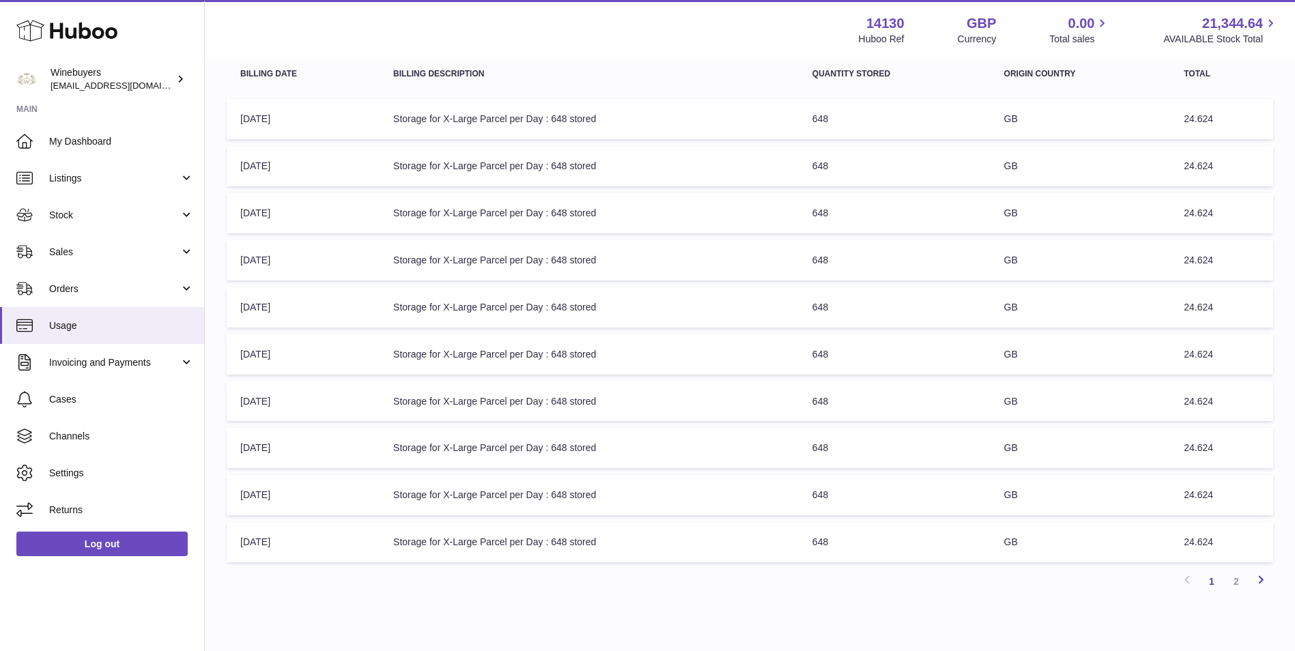
click at [1258, 579] on icon at bounding box center [1260, 579] width 16 height 17
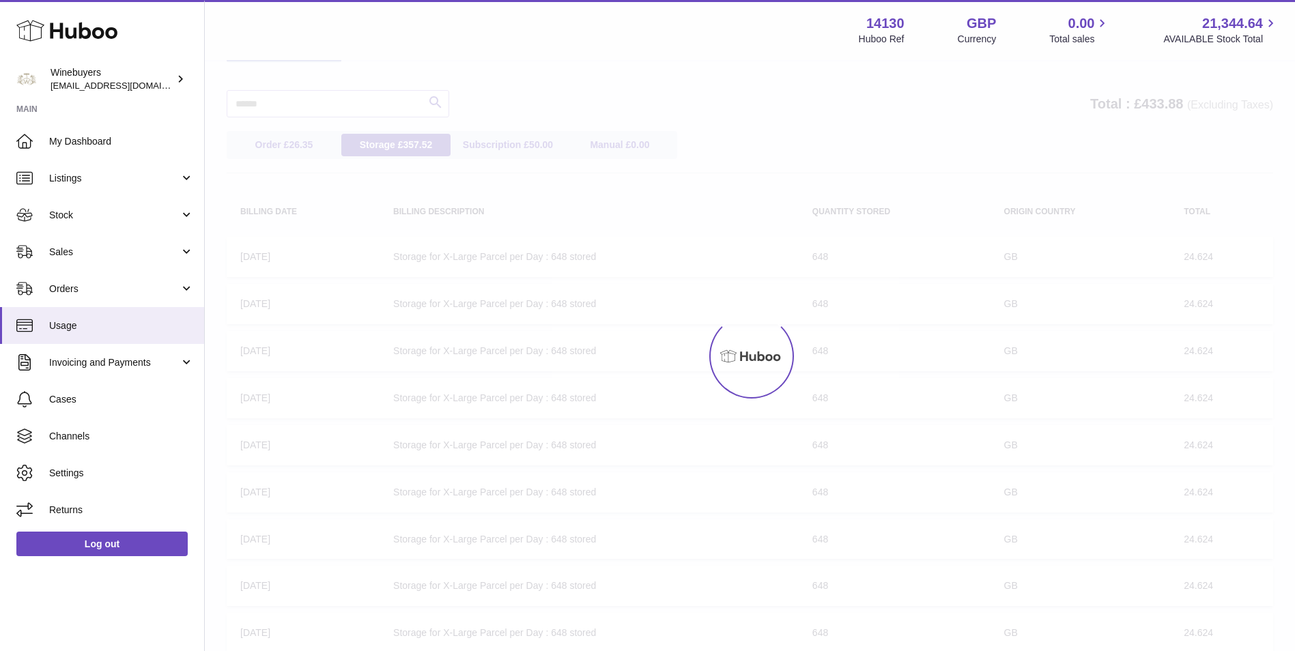
scroll to position [61, 0]
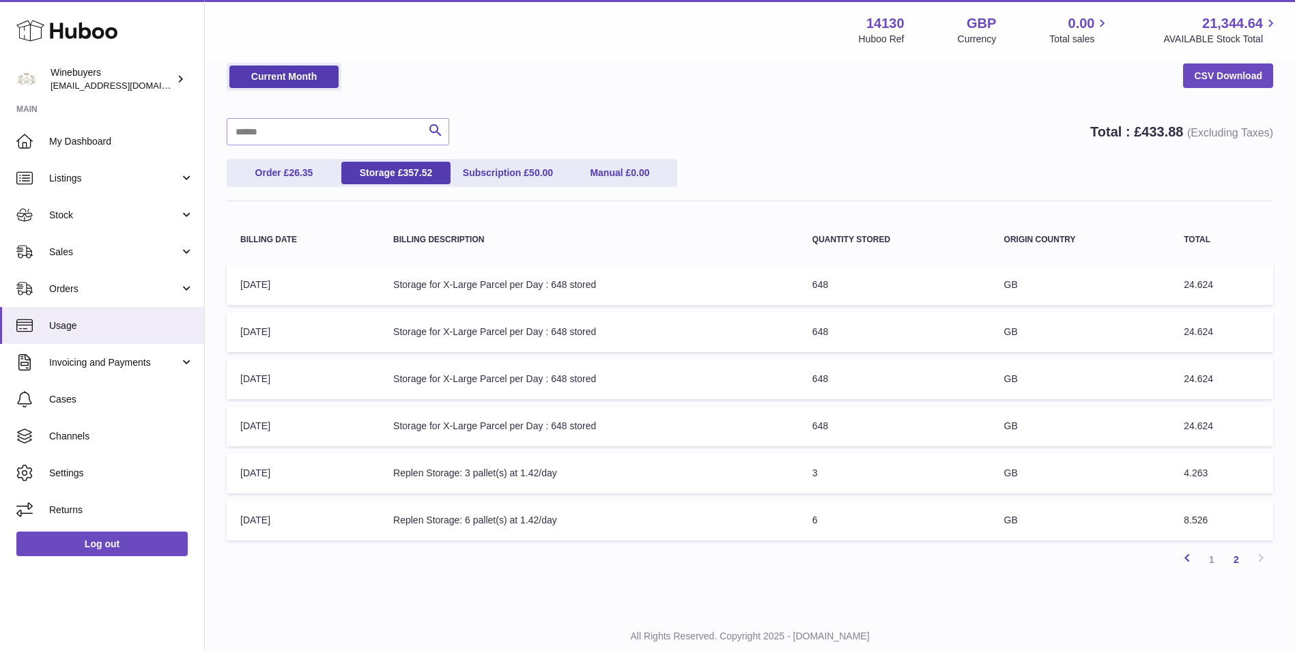
click at [1196, 560] on link "Previous" at bounding box center [1187, 559] width 25 height 25
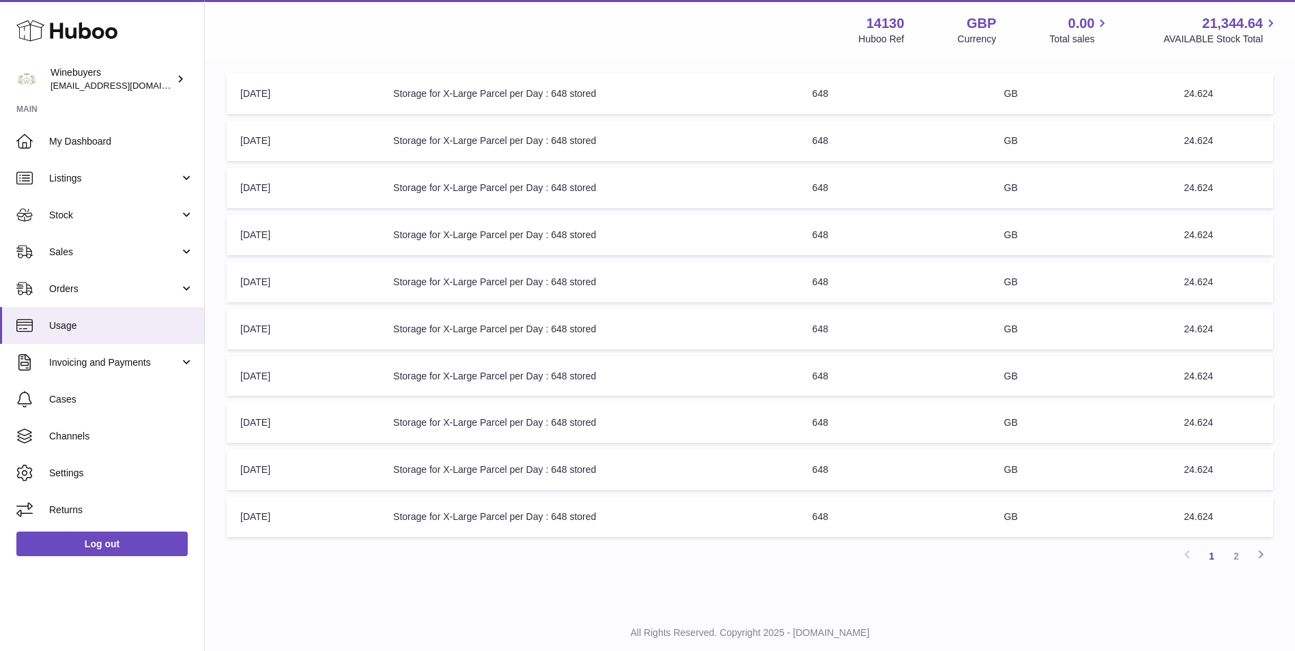
scroll to position [288, 0]
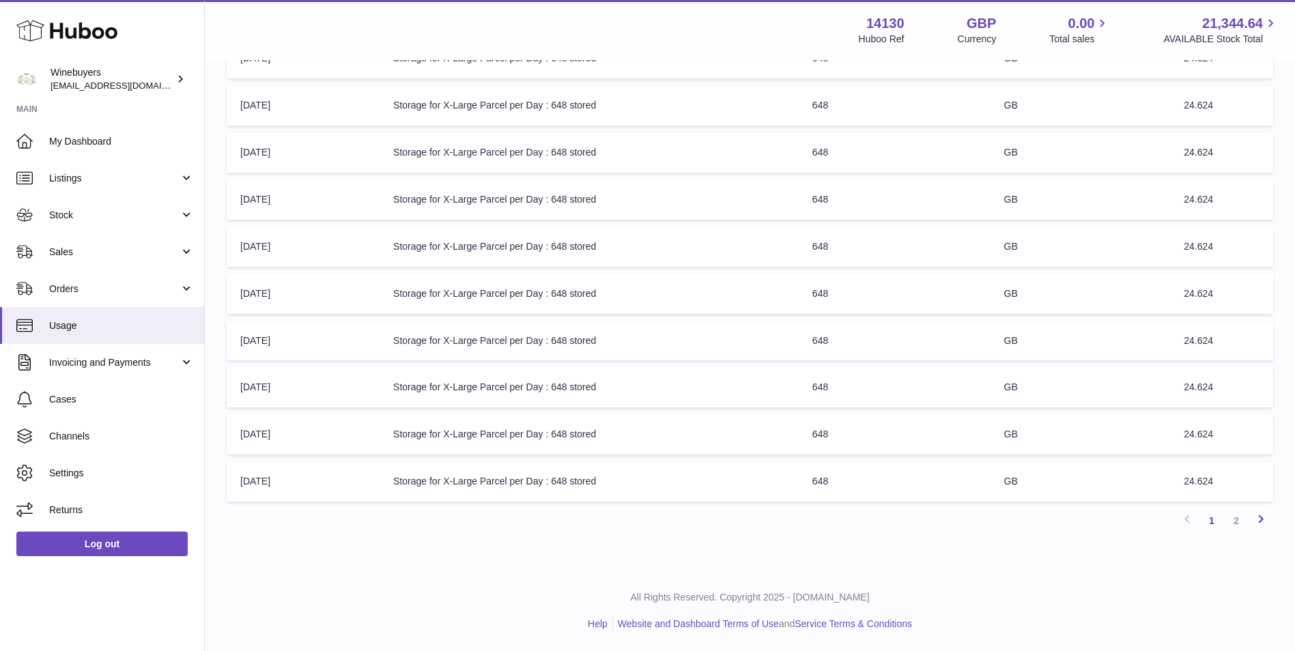
click at [1262, 517] on icon at bounding box center [1260, 519] width 16 height 17
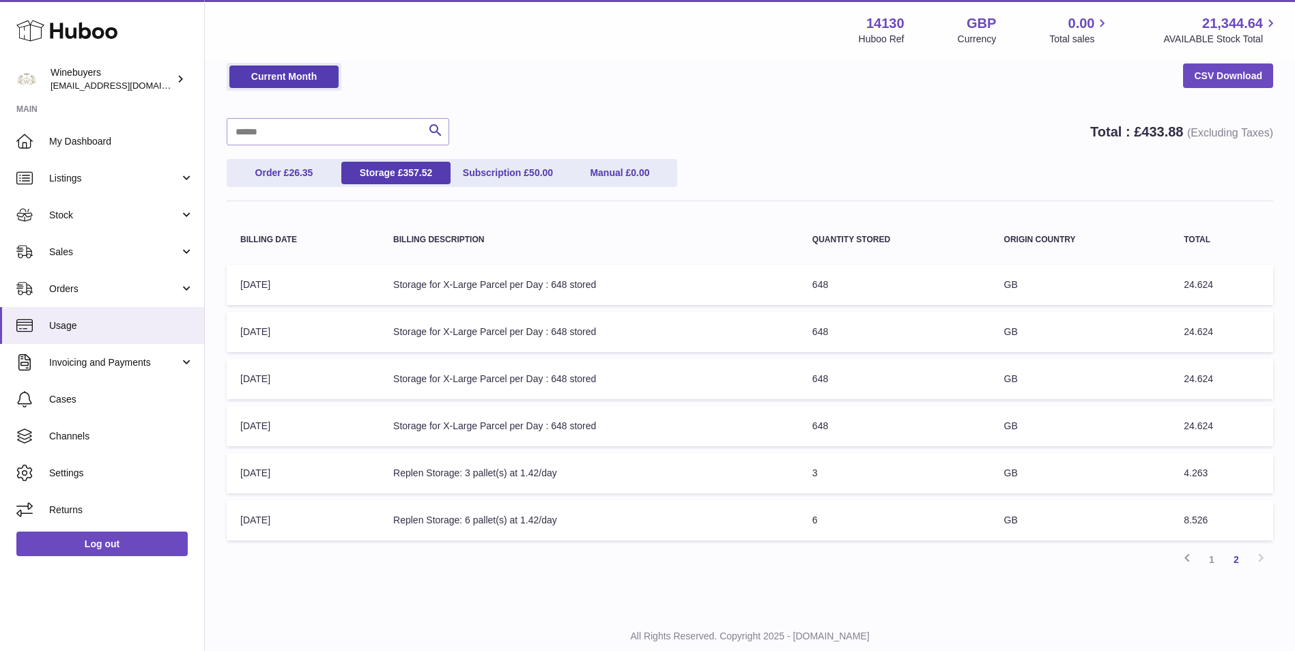
scroll to position [100, 0]
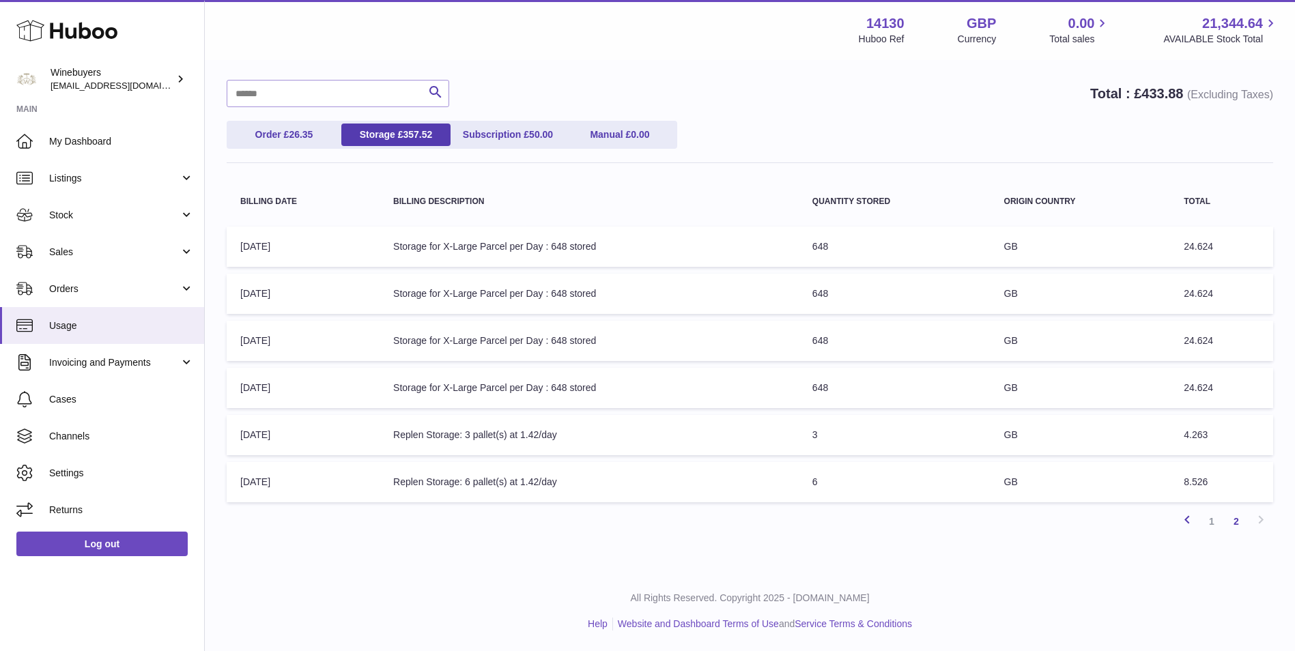
click at [1179, 523] on icon at bounding box center [1187, 519] width 16 height 17
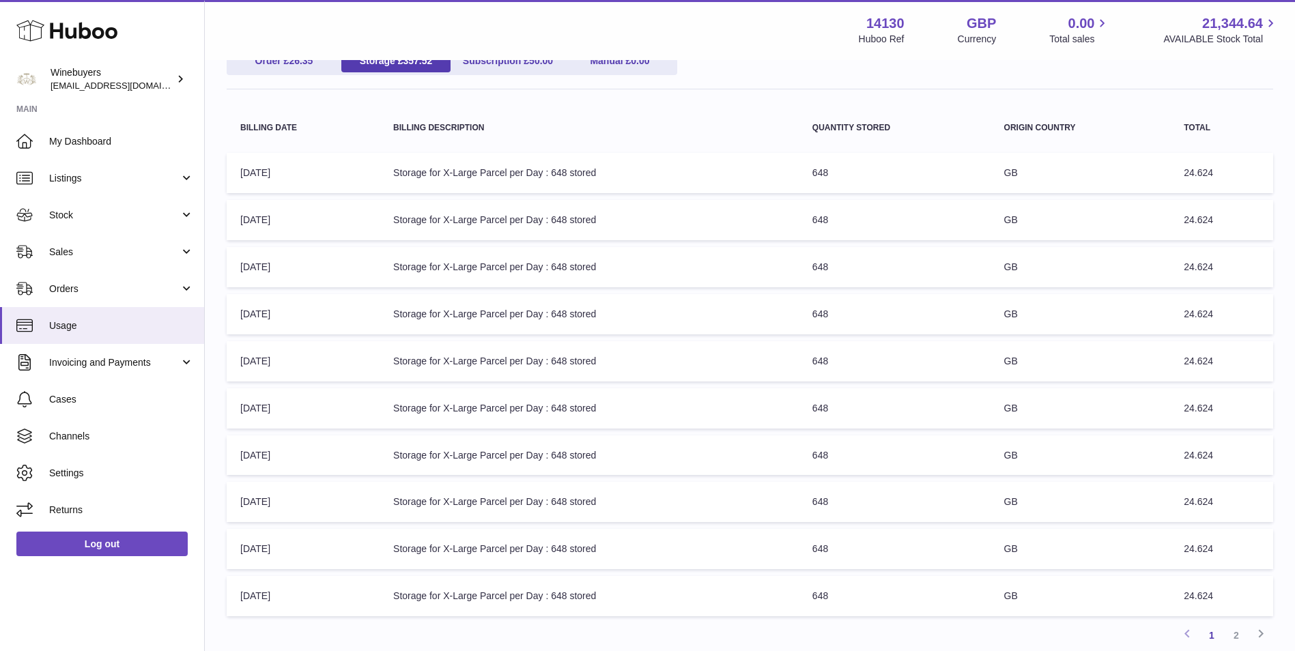
scroll to position [61, 0]
